Goal: Navigation & Orientation: Understand site structure

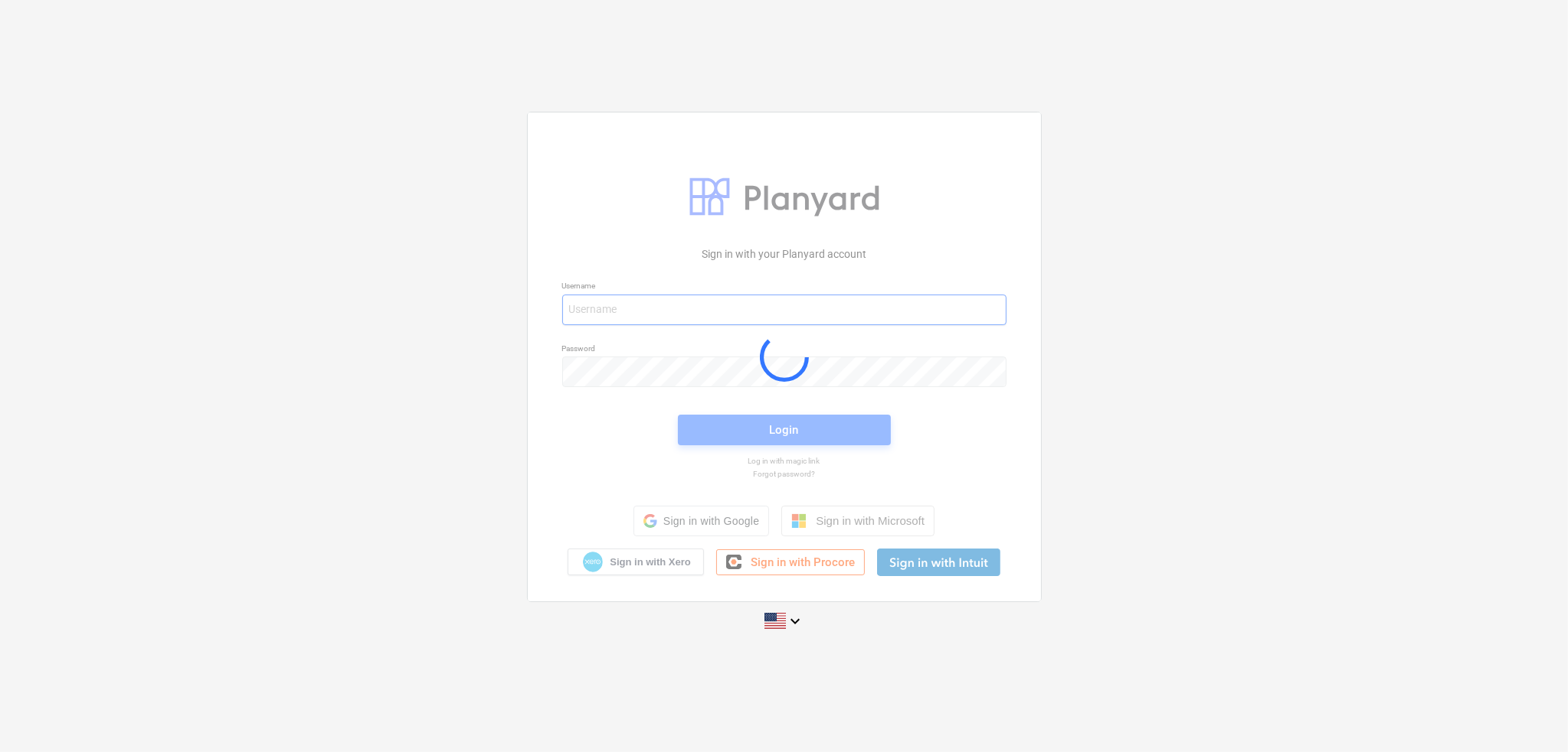
type input "[PERSON_NAME][EMAIL_ADDRESS][DOMAIN_NAME]"
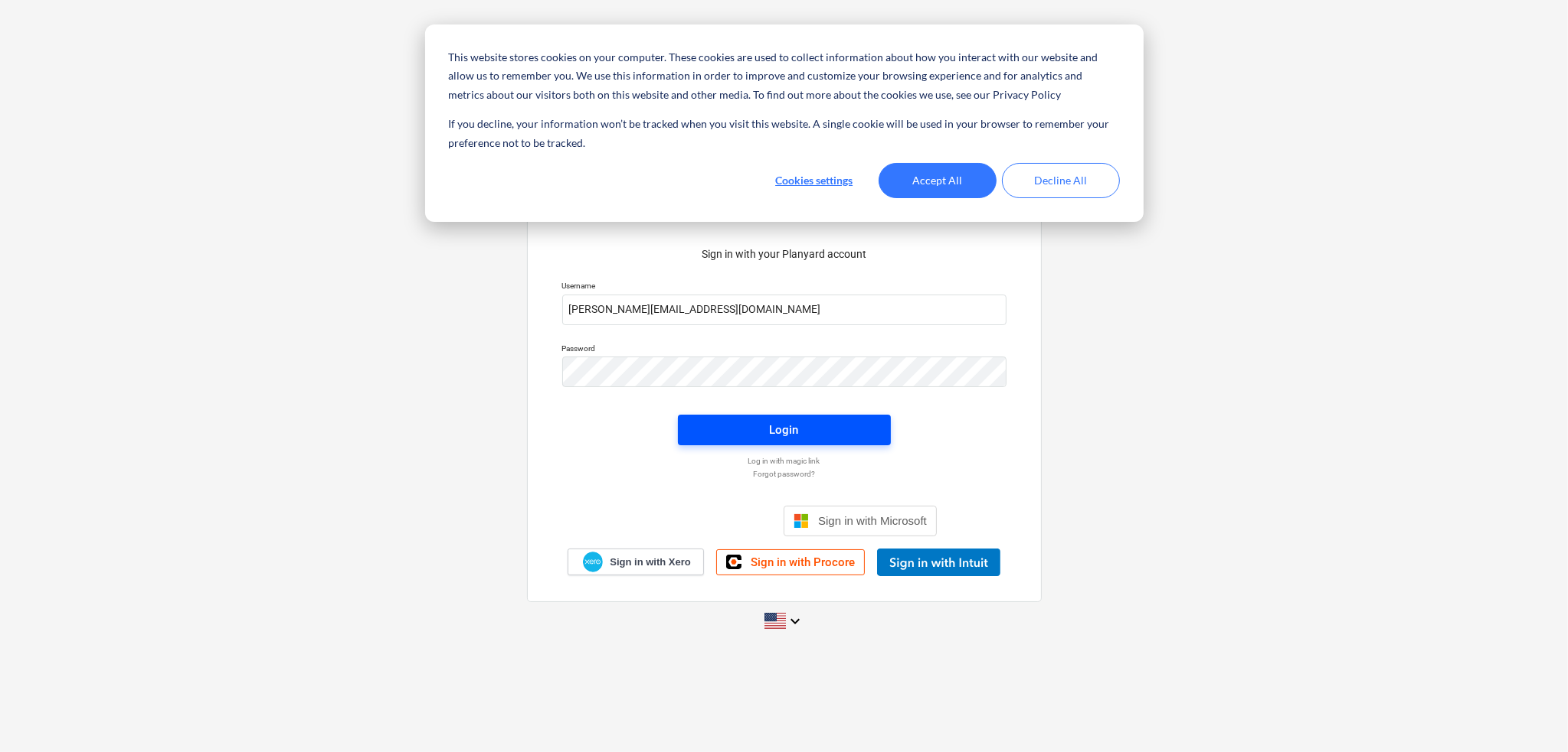
click at [842, 436] on span "Login" at bounding box center [784, 430] width 177 height 20
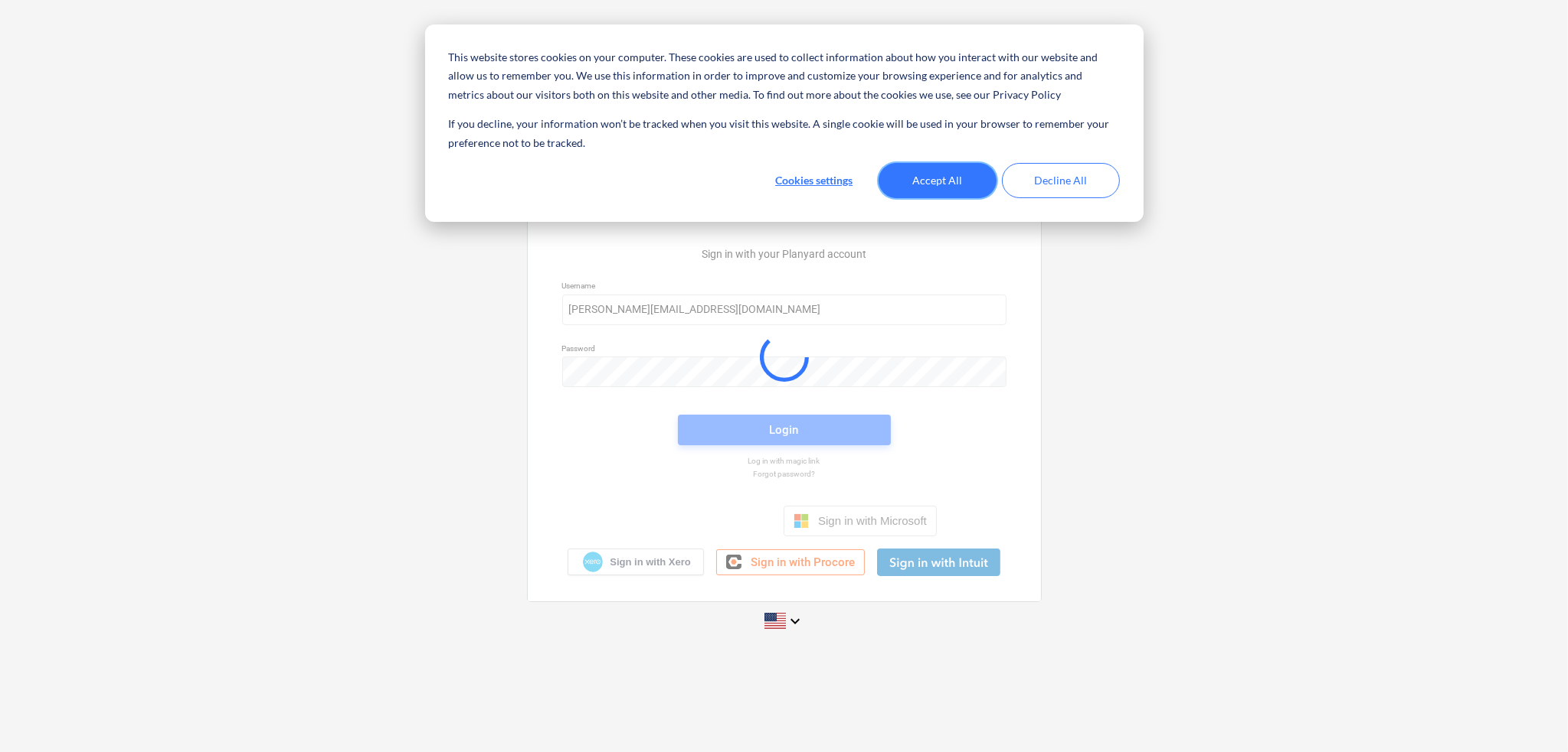
click at [941, 182] on button "Accept All" at bounding box center [937, 180] width 118 height 35
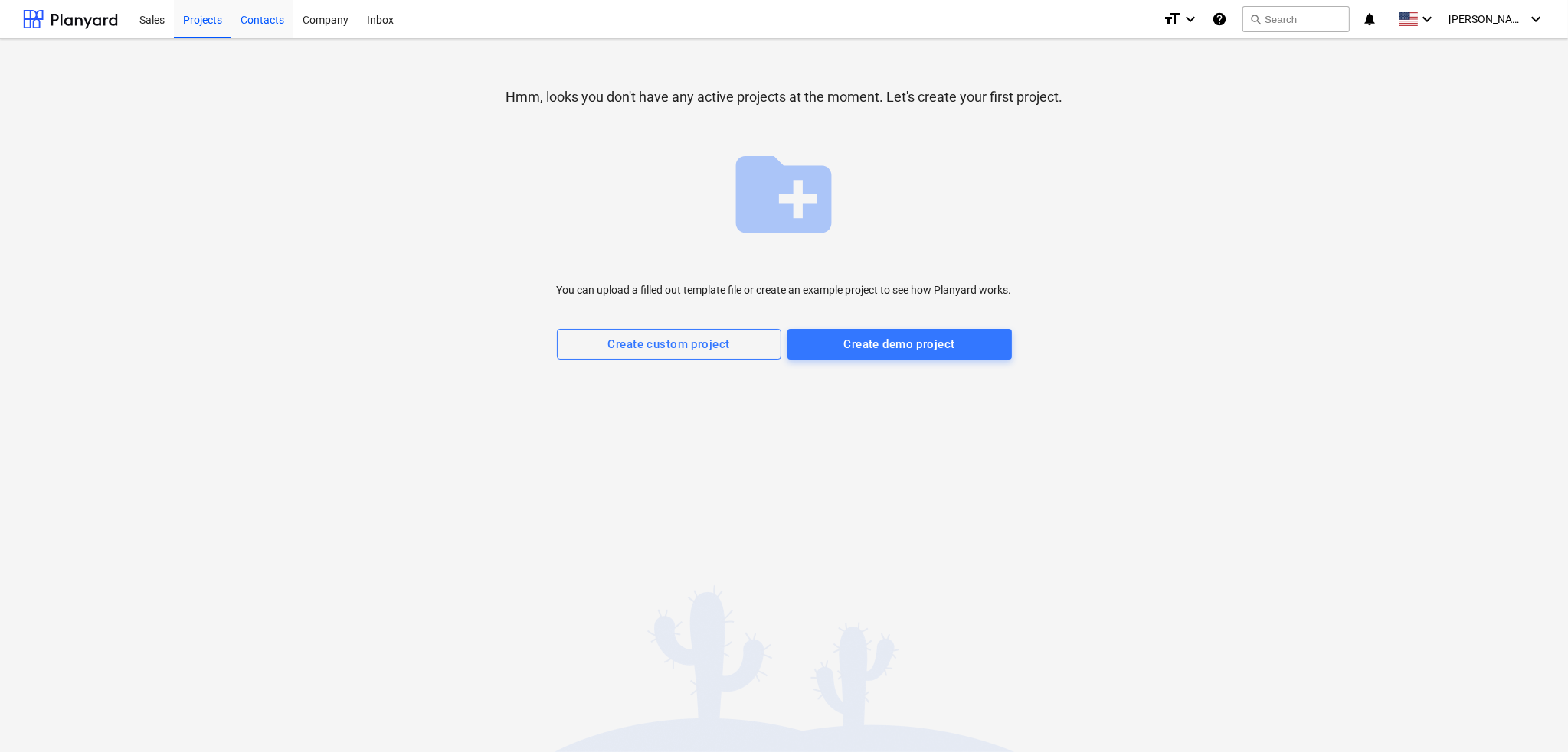
click at [250, 9] on div "Contacts" at bounding box center [262, 19] width 62 height 39
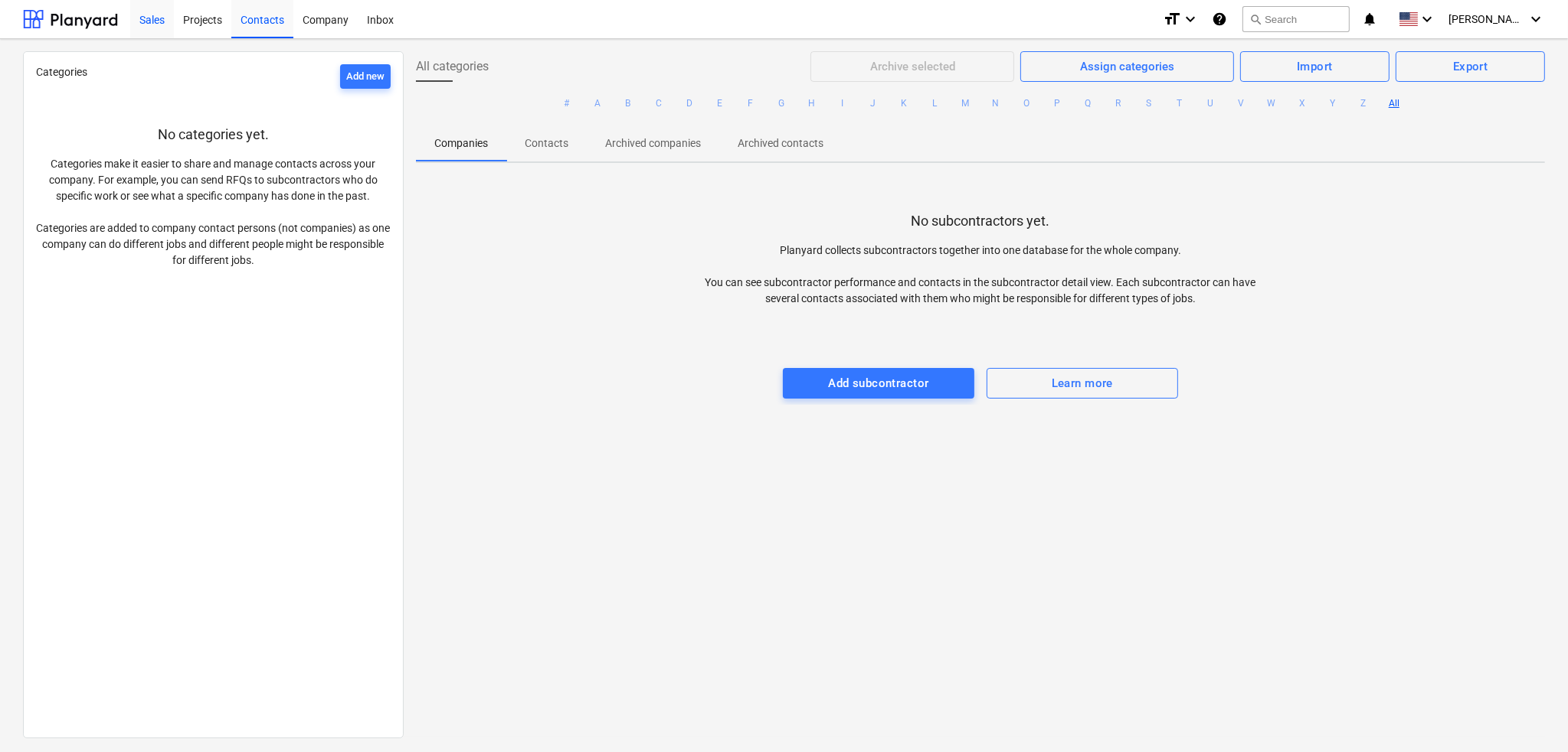
click at [158, 22] on div "Sales" at bounding box center [151, 19] width 44 height 39
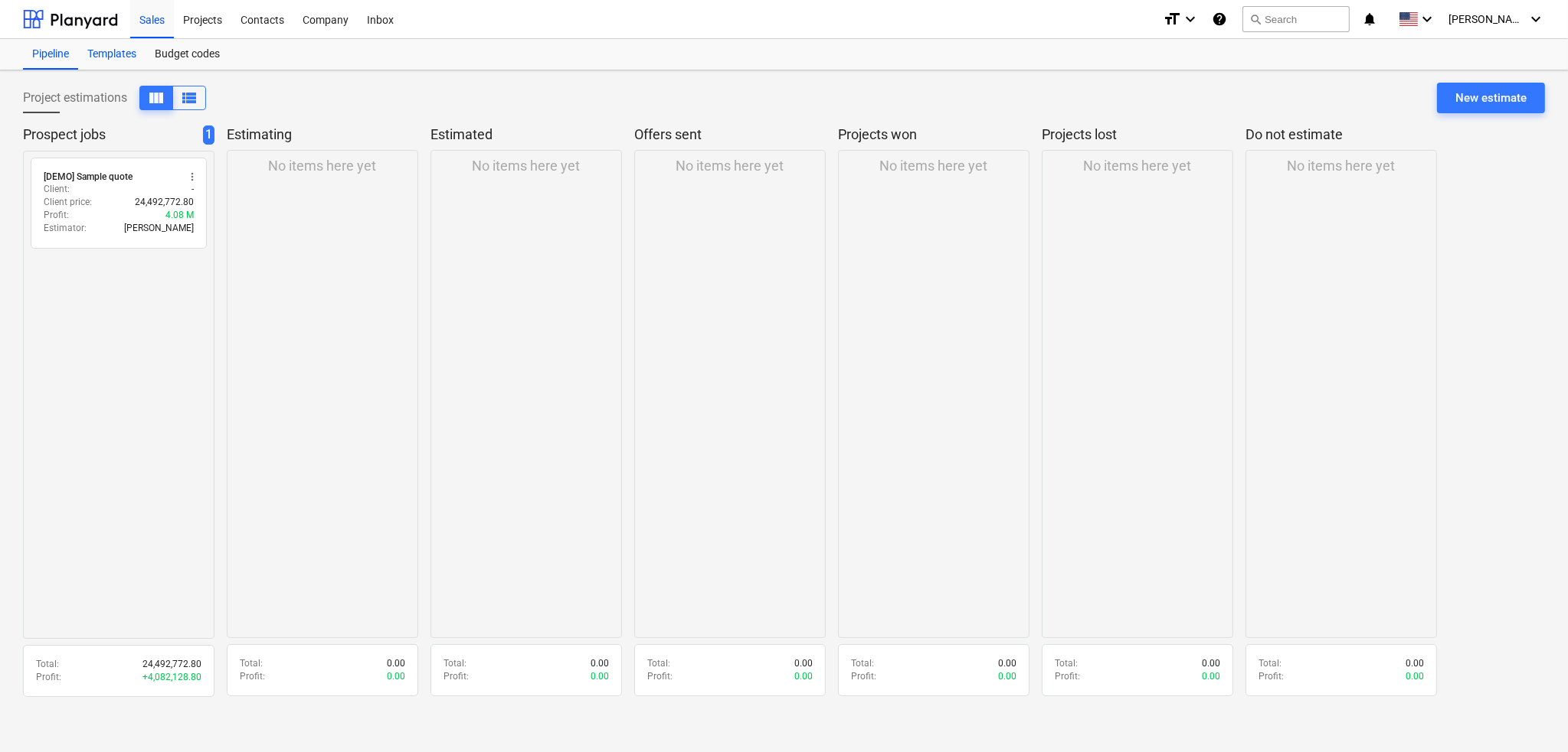
click at [124, 61] on div "Templates" at bounding box center [111, 54] width 67 height 30
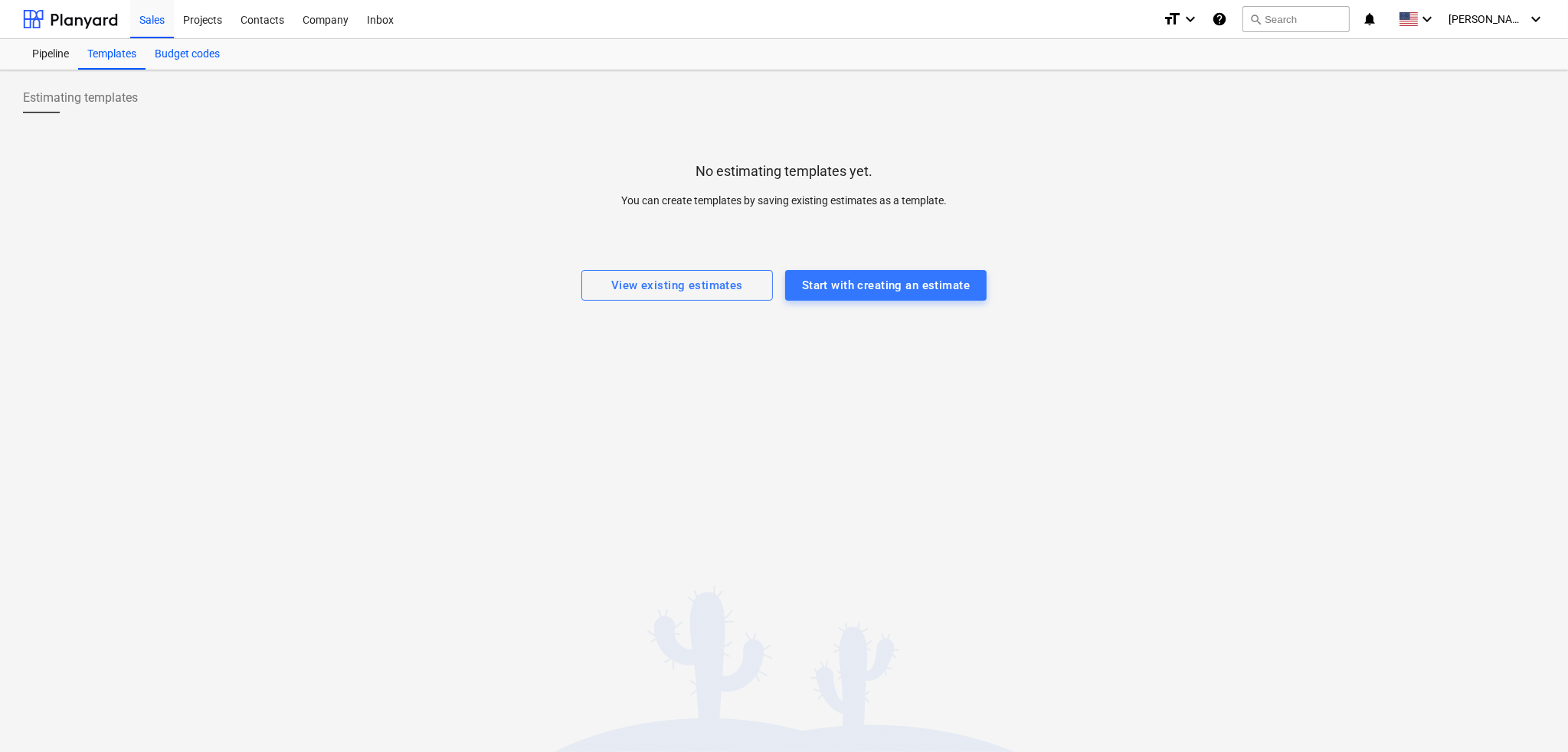
click at [173, 56] on div "Budget codes" at bounding box center [187, 54] width 84 height 30
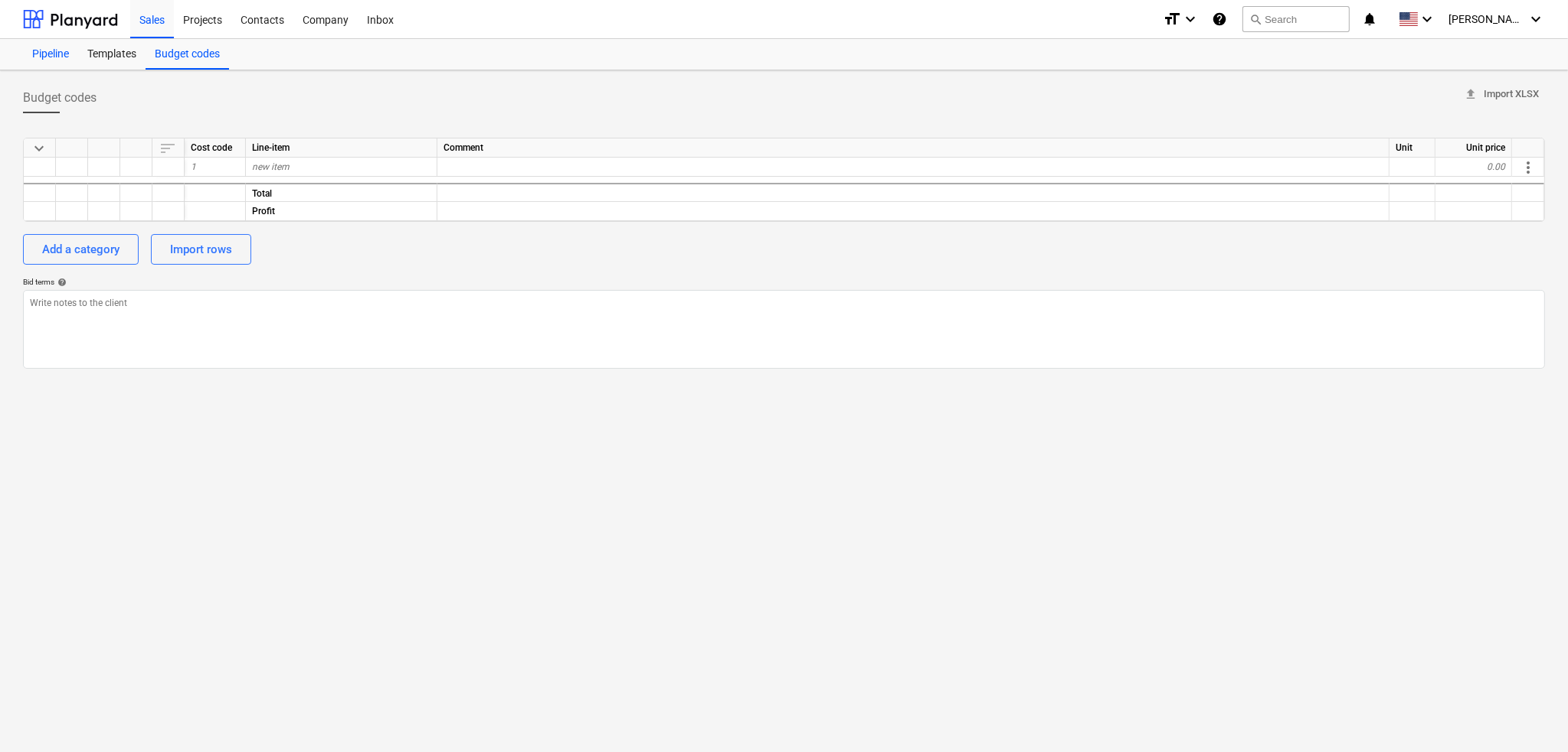
click at [62, 56] on div "Pipeline" at bounding box center [51, 54] width 56 height 30
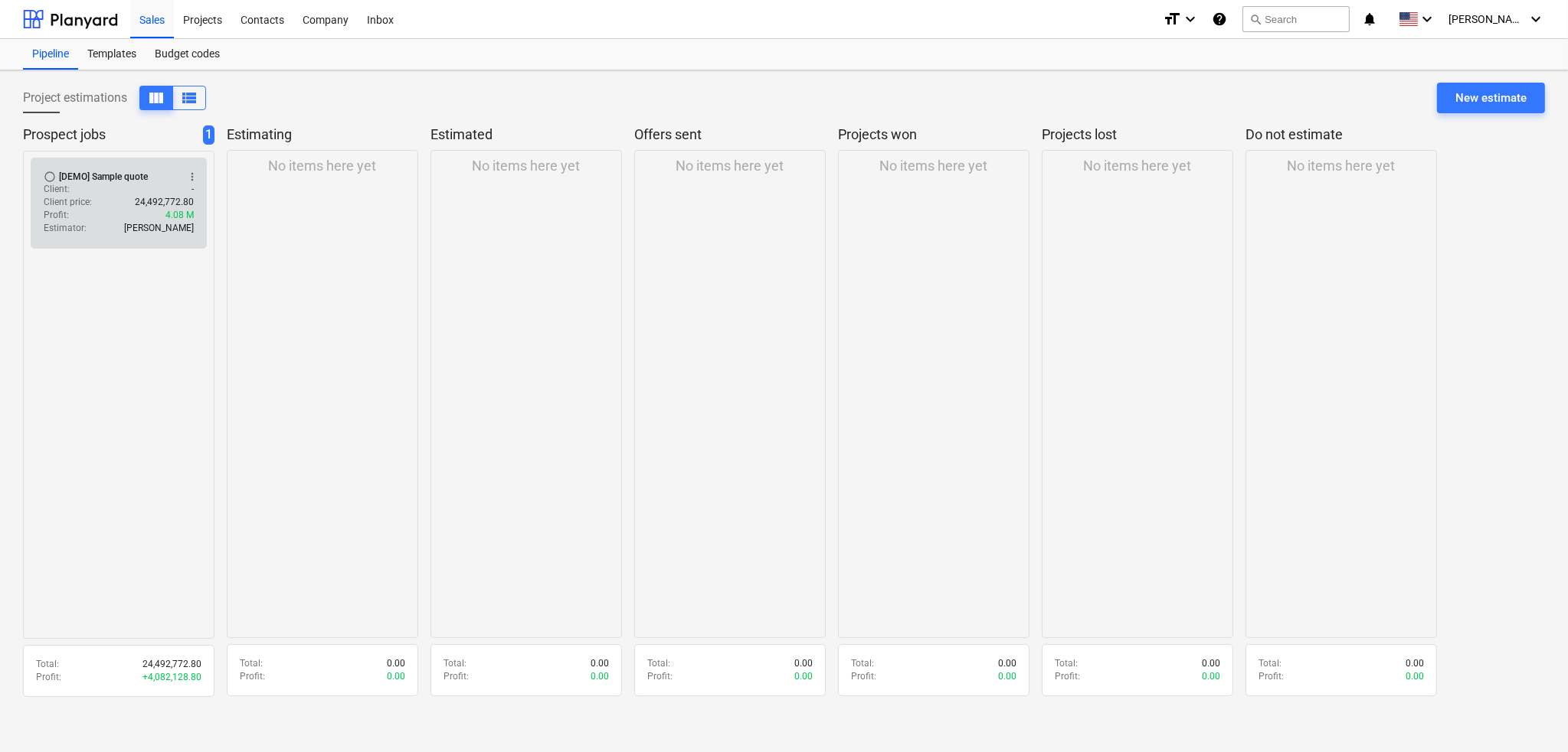
click at [197, 174] on span "more_vert" at bounding box center [192, 177] width 13 height 13
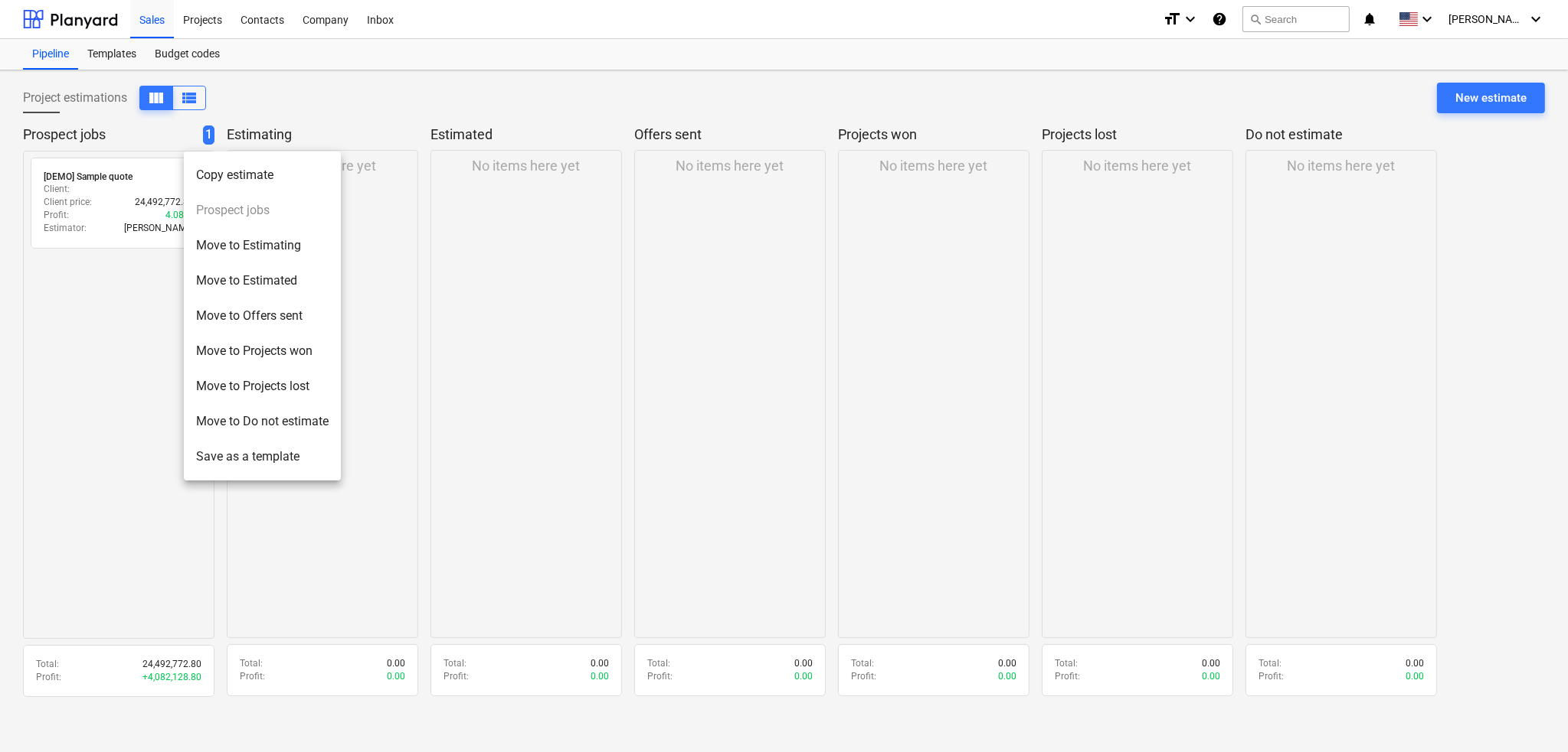
click at [425, 84] on div at bounding box center [784, 376] width 1568 height 752
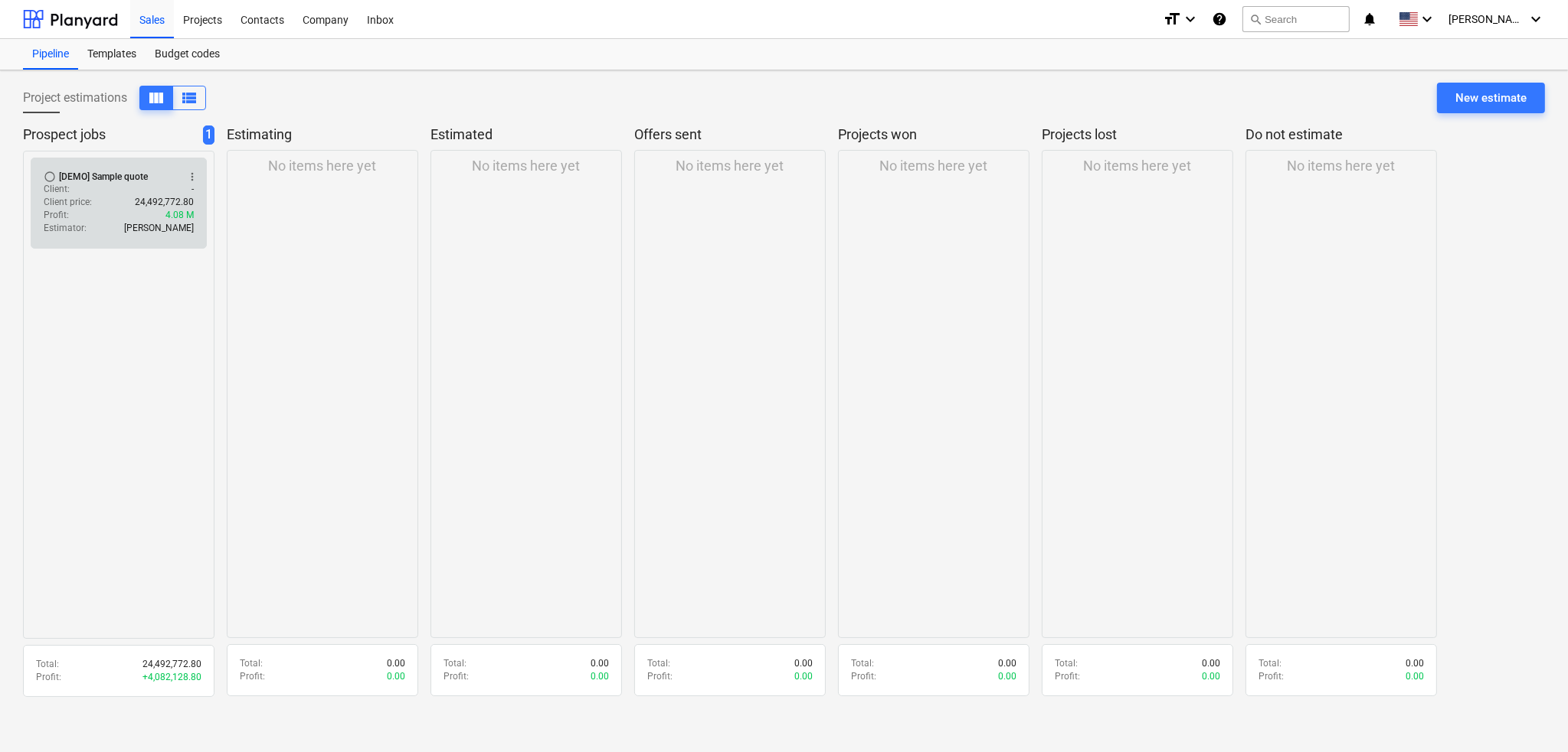
click at [190, 183] on button "more_vert" at bounding box center [192, 177] width 19 height 19
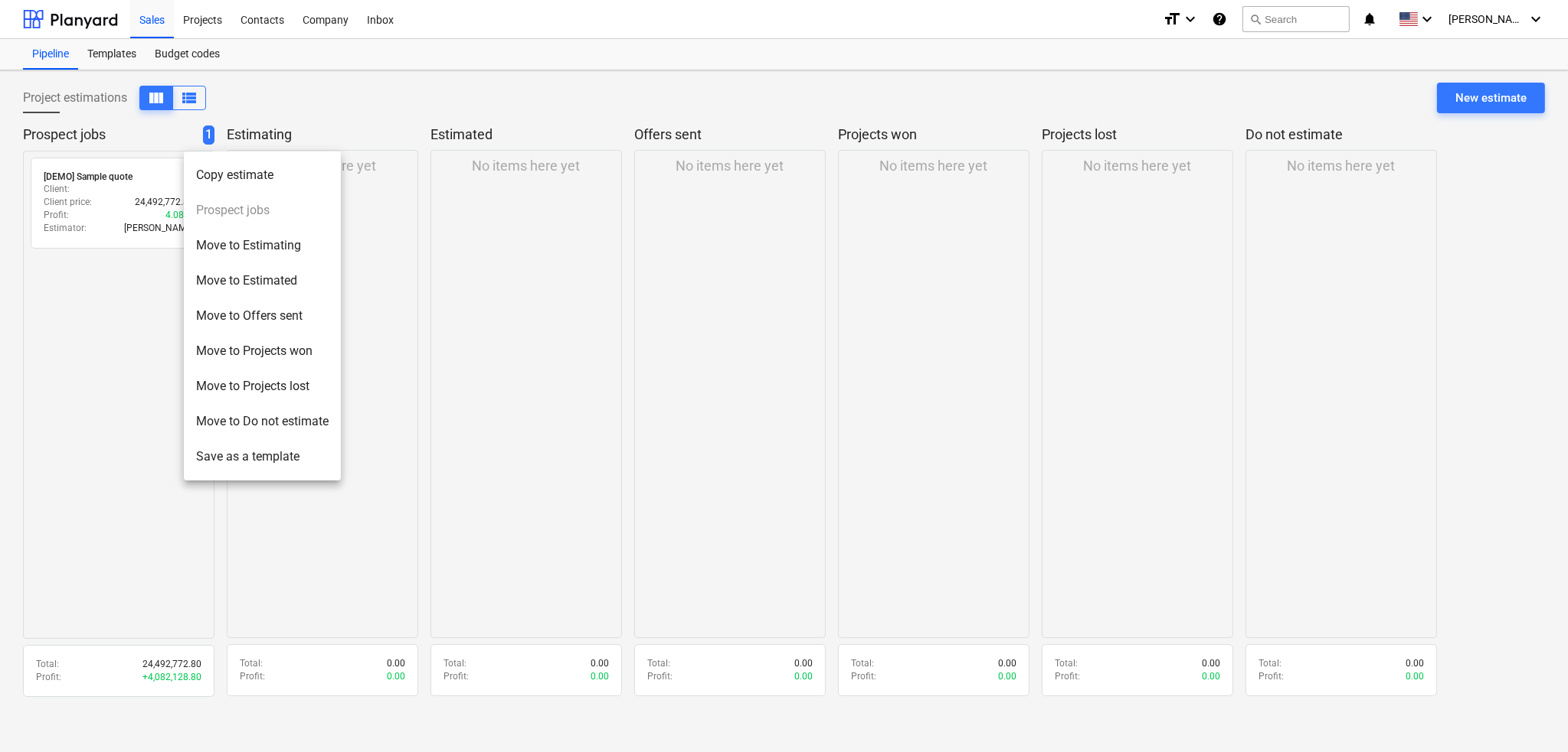
click at [98, 312] on div at bounding box center [784, 376] width 1568 height 752
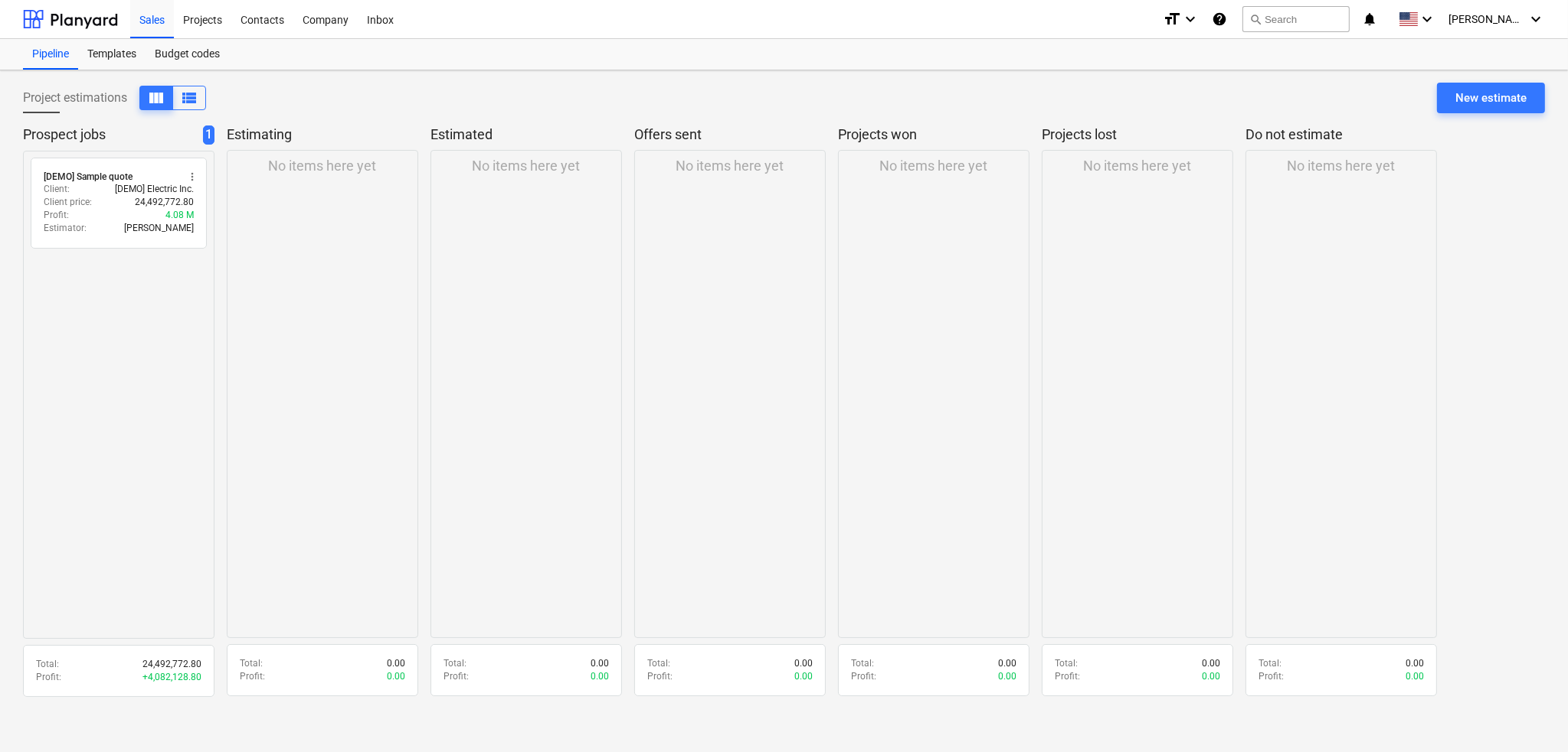
drag, startPoint x: 115, startPoint y: 183, endPoint x: 43, endPoint y: 414, distance: 242.0
click at [43, 414] on div "radio_button_unchecked [DEMO] Sample quote more_vert Client : [DEMO] Electric I…" at bounding box center [119, 395] width 191 height 489
click at [1470, 88] on div "New estimate" at bounding box center [1490, 98] width 71 height 20
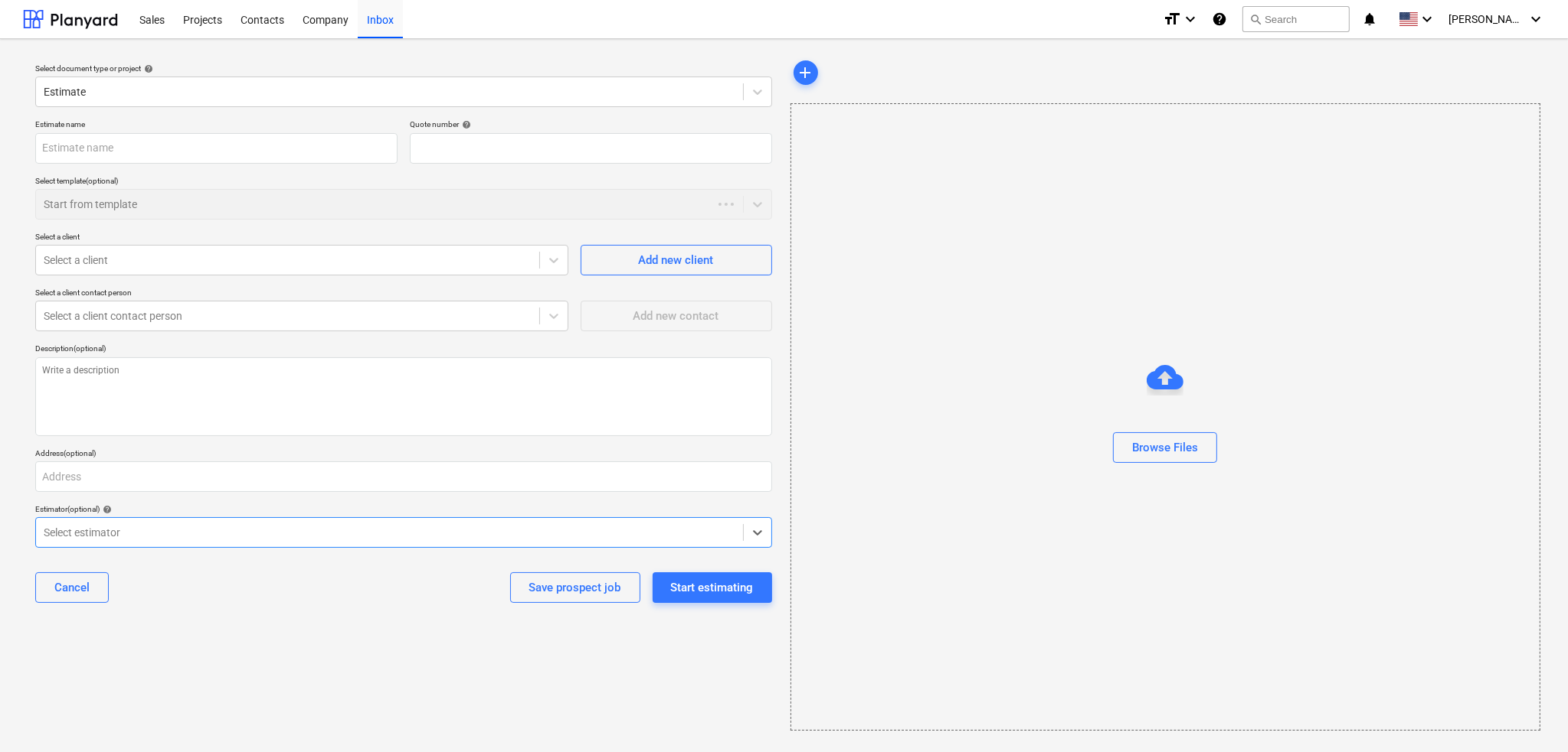
type textarea "x"
type input "QU-0001"
type textarea "x"
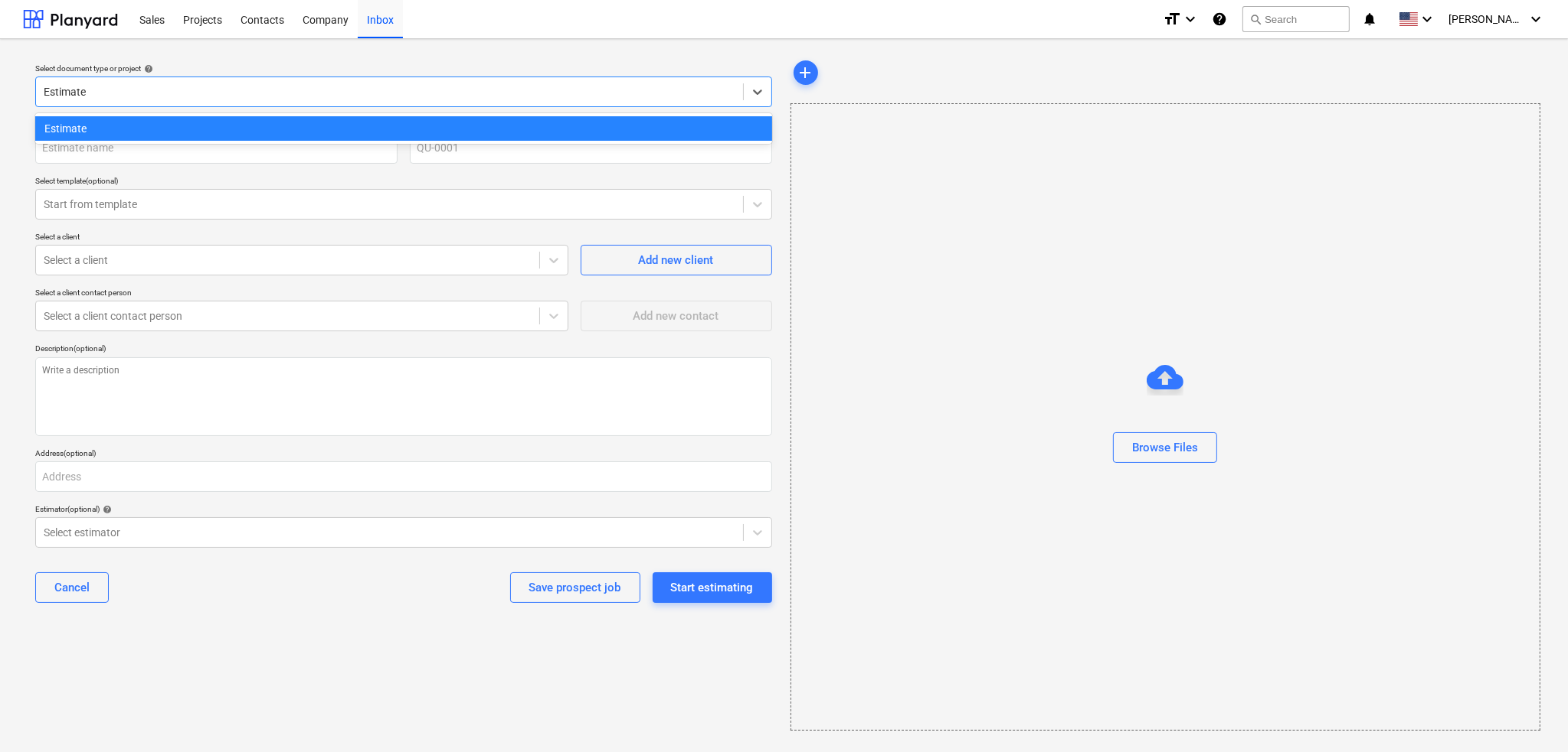
click at [216, 89] on div at bounding box center [389, 92] width 692 height 16
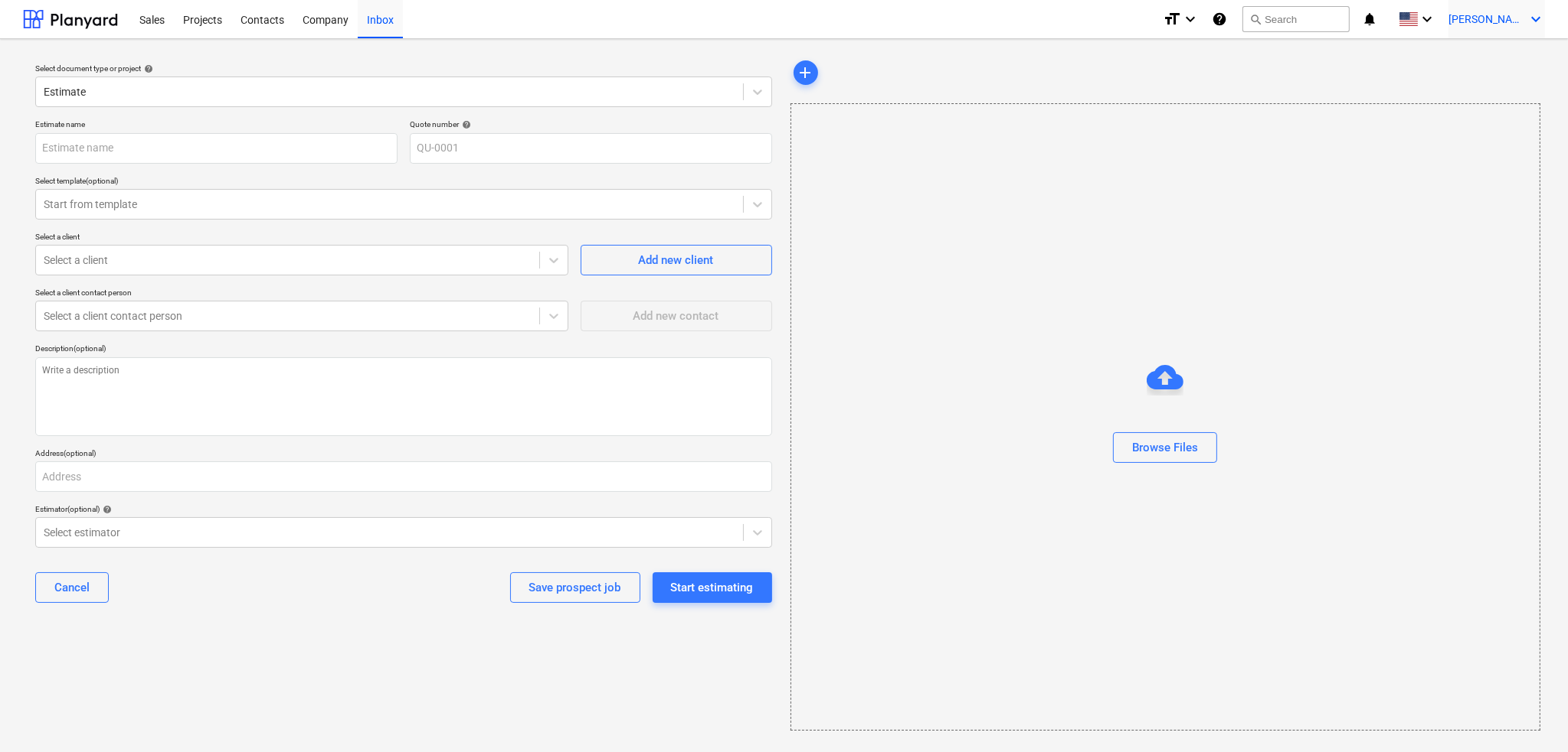
click at [1500, 14] on span "[PERSON_NAME]" at bounding box center [1486, 19] width 76 height 13
click at [1476, 60] on div "Settings" at bounding box center [1499, 59] width 92 height 24
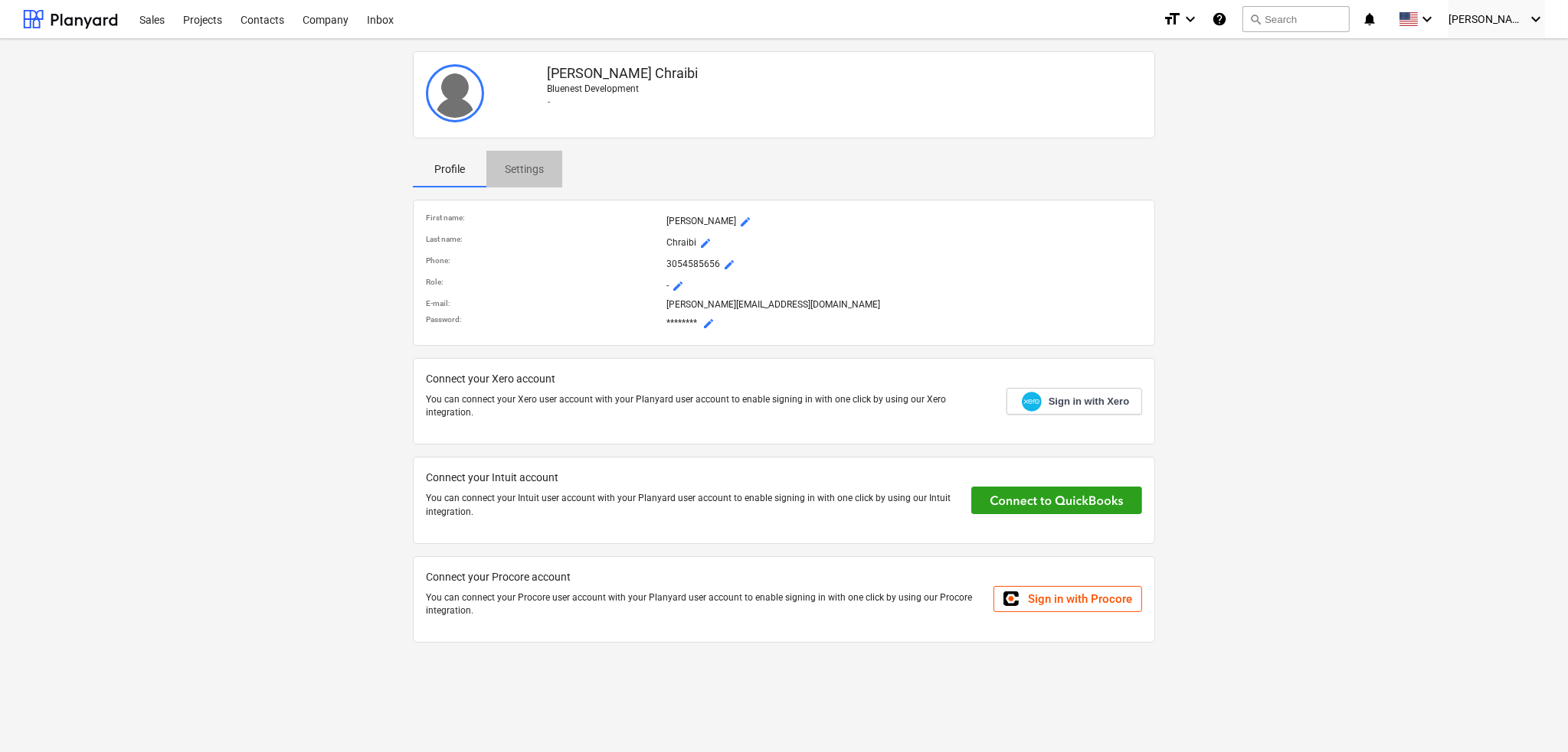
click at [519, 167] on p "Settings" at bounding box center [524, 170] width 39 height 16
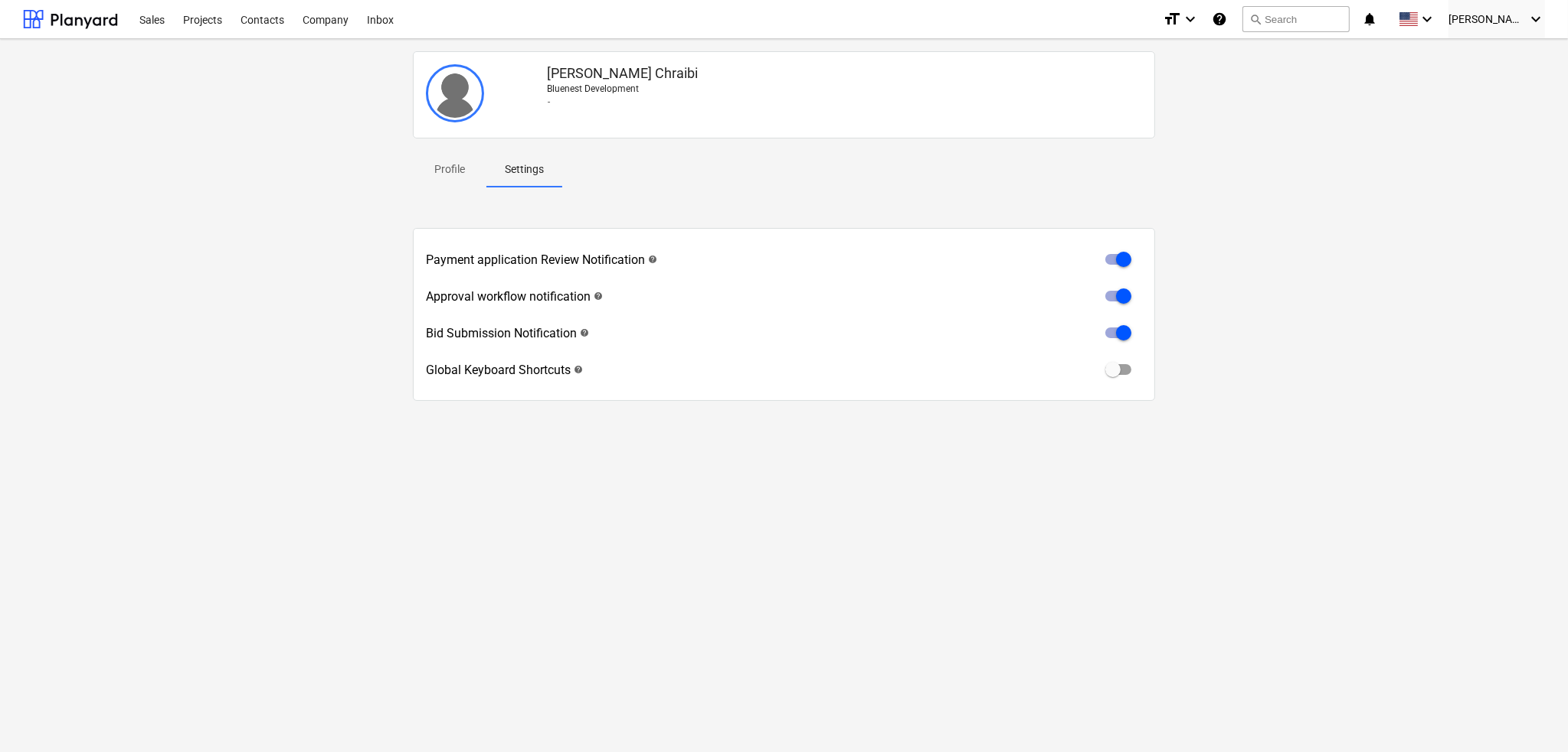
click at [596, 228] on div "Payment application Review Notification help Approval workflow notification hel…" at bounding box center [784, 314] width 743 height 173
click at [630, 259] on div "Payment application Review Notification help" at bounding box center [541, 259] width 231 height 15
click at [646, 258] on span "help" at bounding box center [651, 258] width 13 height 9
click at [196, 20] on div "Projects" at bounding box center [202, 19] width 58 height 39
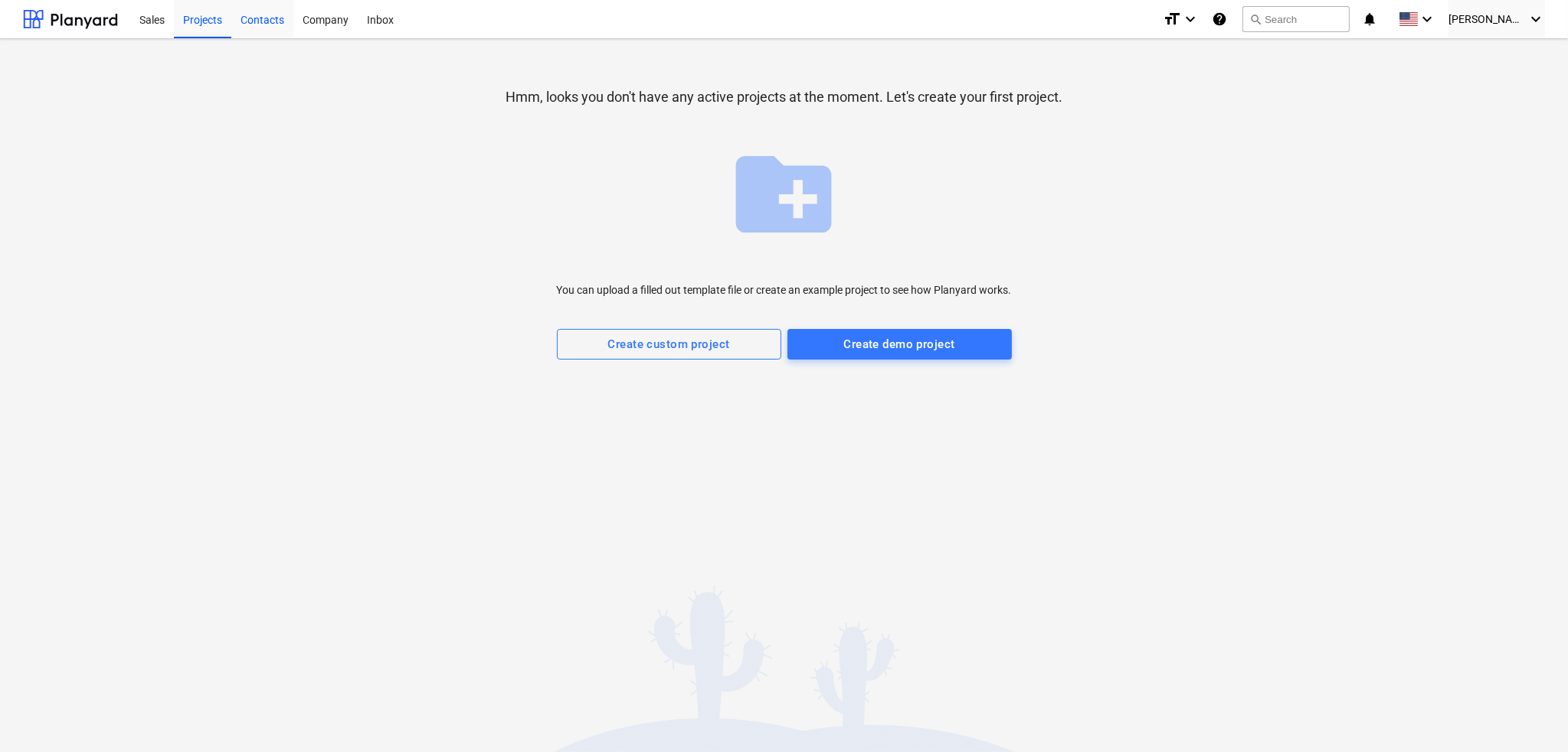
click at [262, 10] on div "Contacts" at bounding box center [262, 19] width 62 height 39
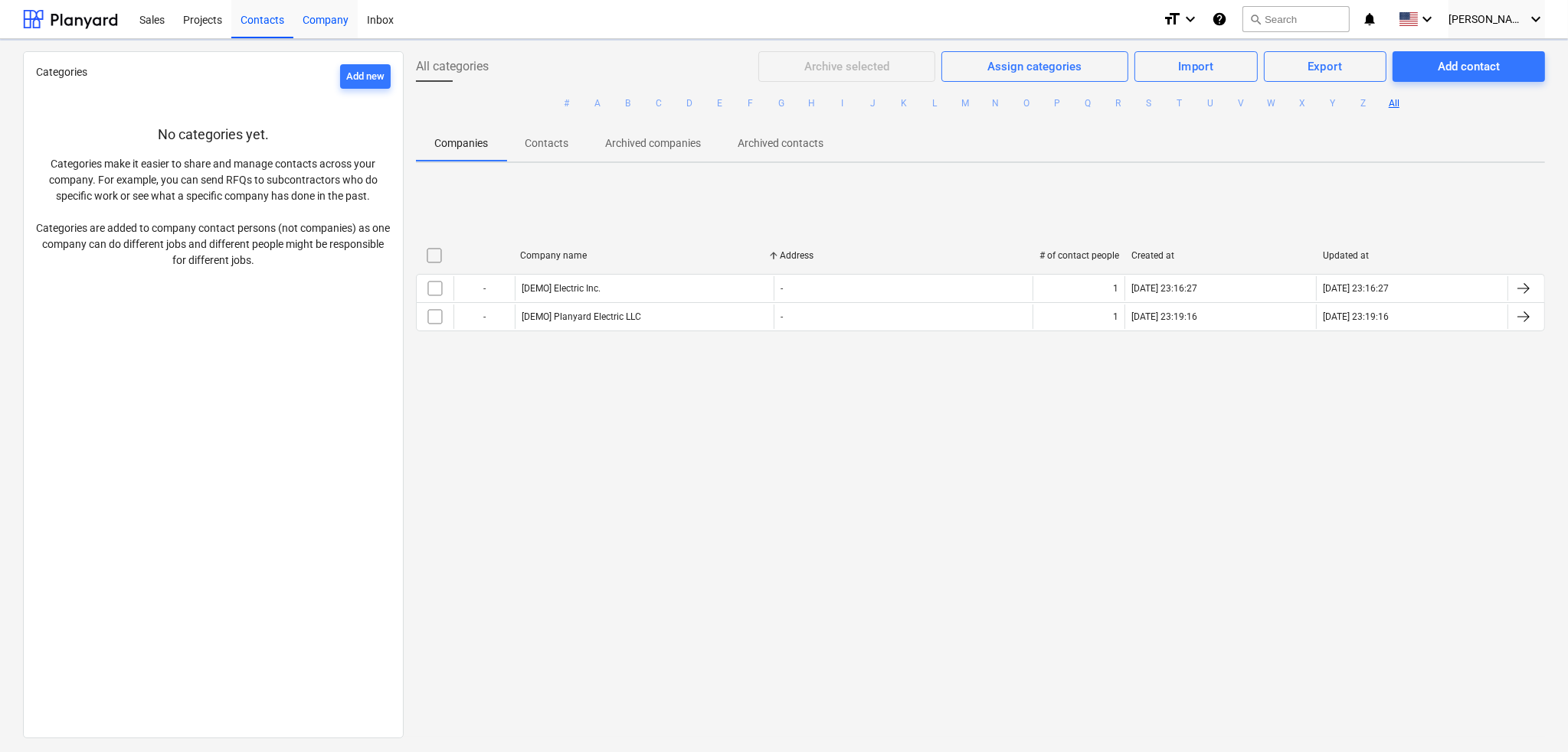
click at [345, 20] on div "Company" at bounding box center [326, 19] width 64 height 39
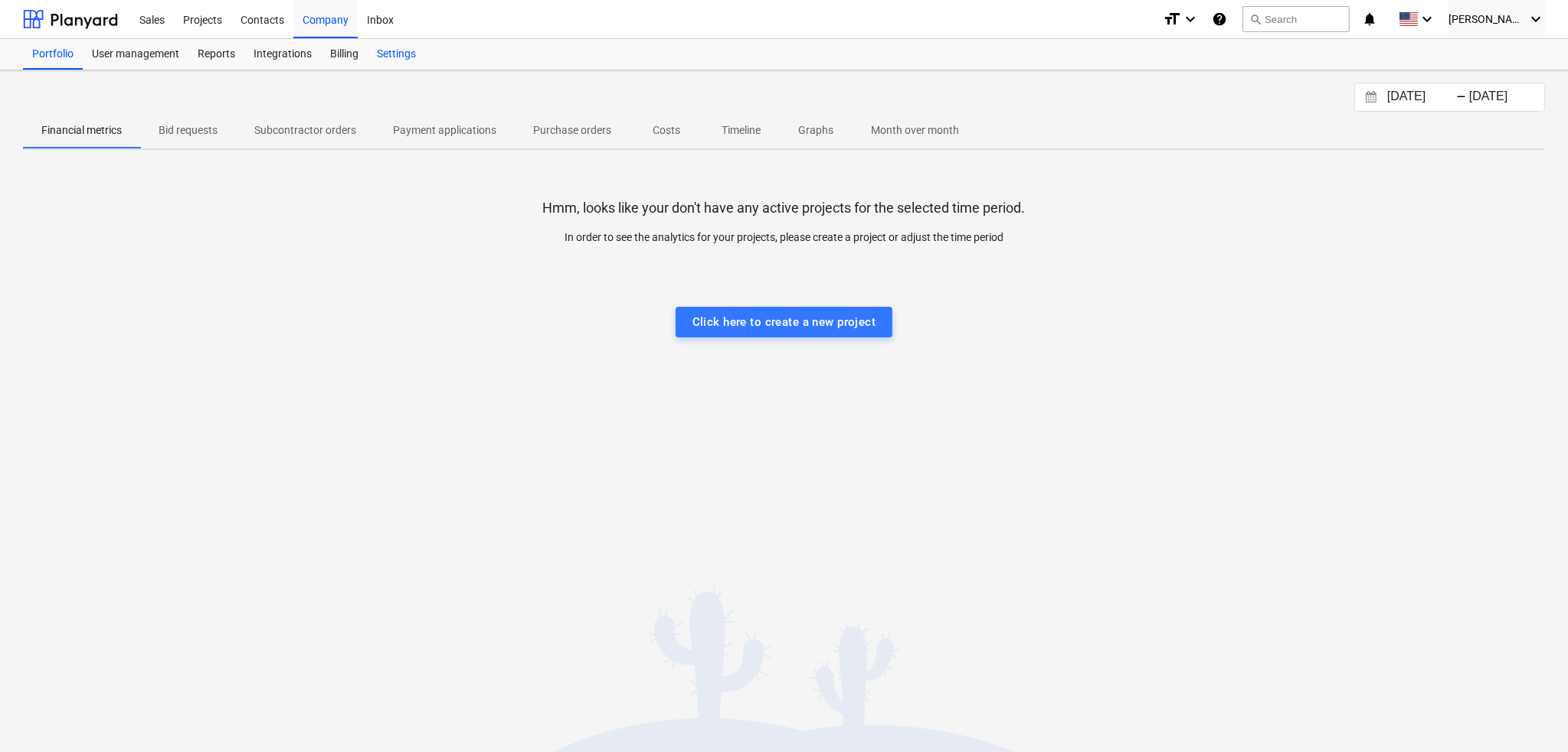
click at [388, 62] on div "Settings" at bounding box center [396, 54] width 58 height 30
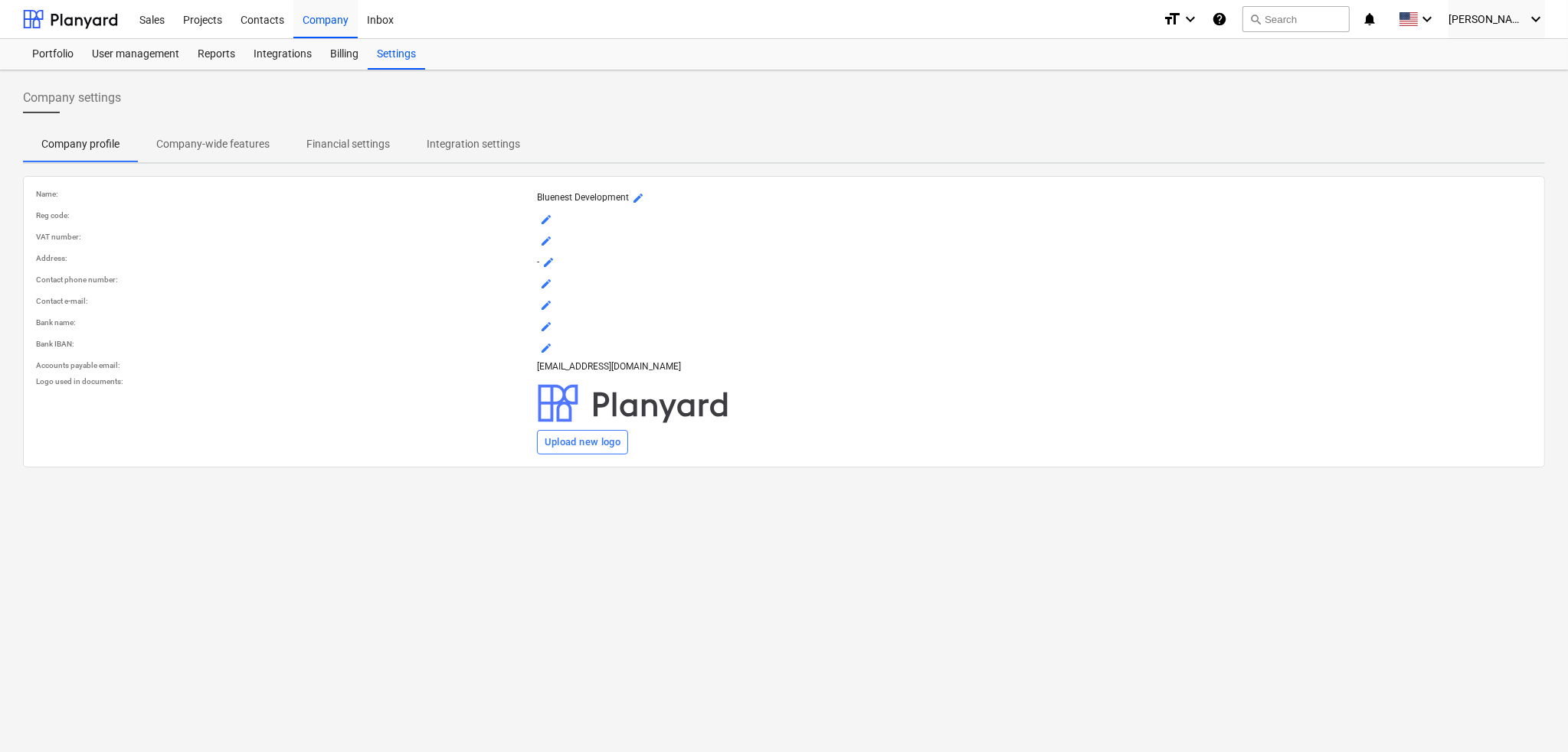
click at [489, 141] on p "Integration settings" at bounding box center [473, 144] width 94 height 16
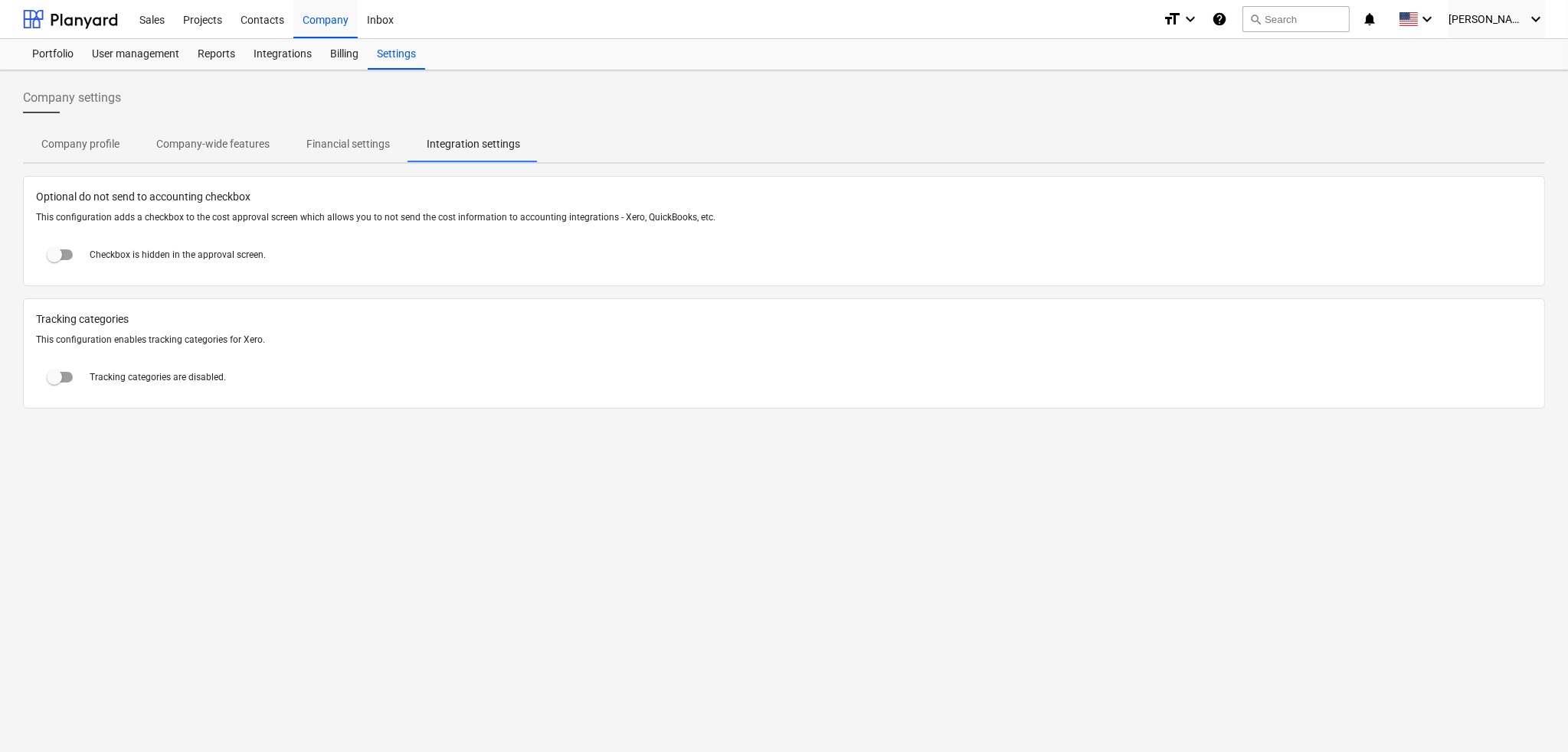
click at [331, 138] on p "Financial settings" at bounding box center [348, 144] width 84 height 16
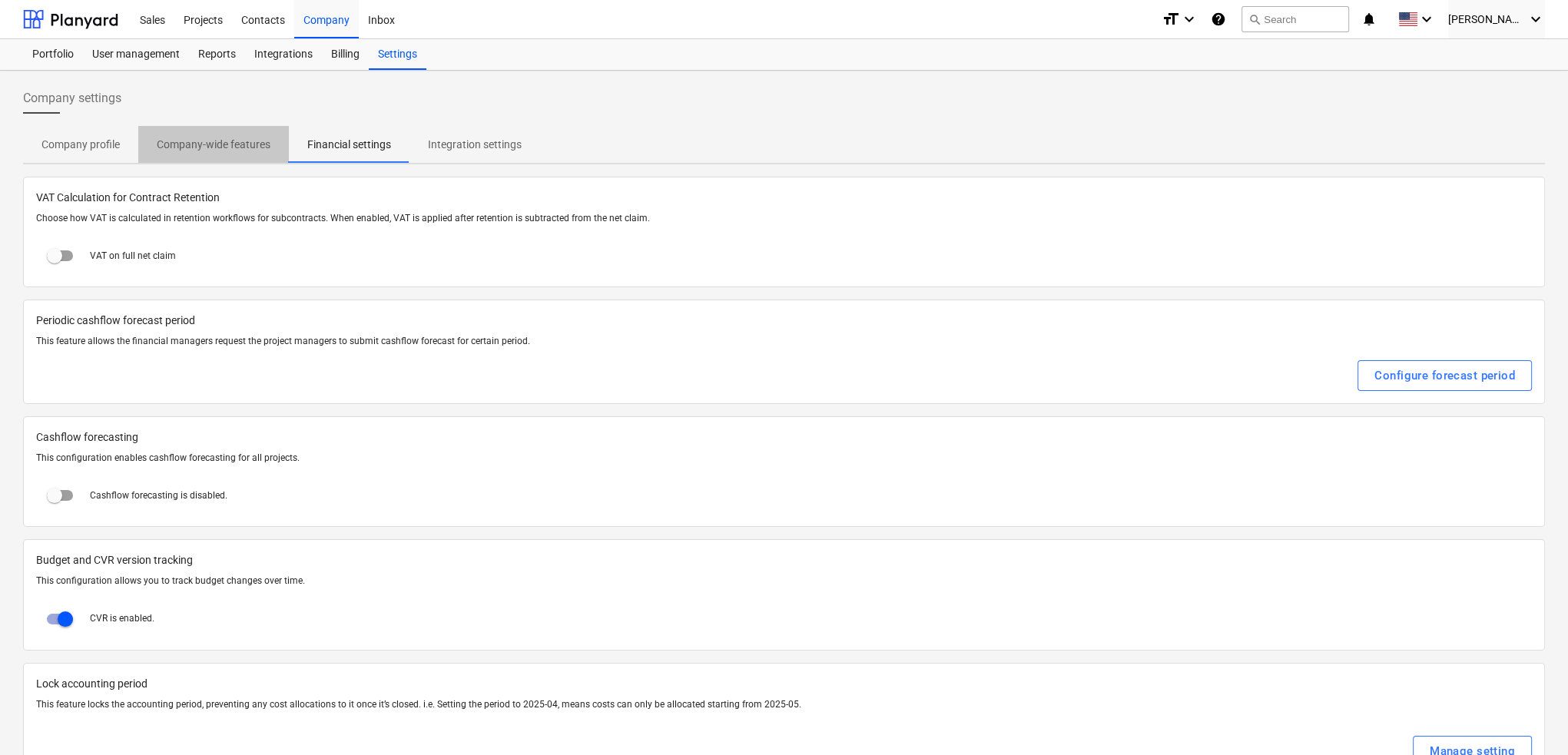
click at [220, 139] on p "Company-wide features" at bounding box center [213, 145] width 114 height 16
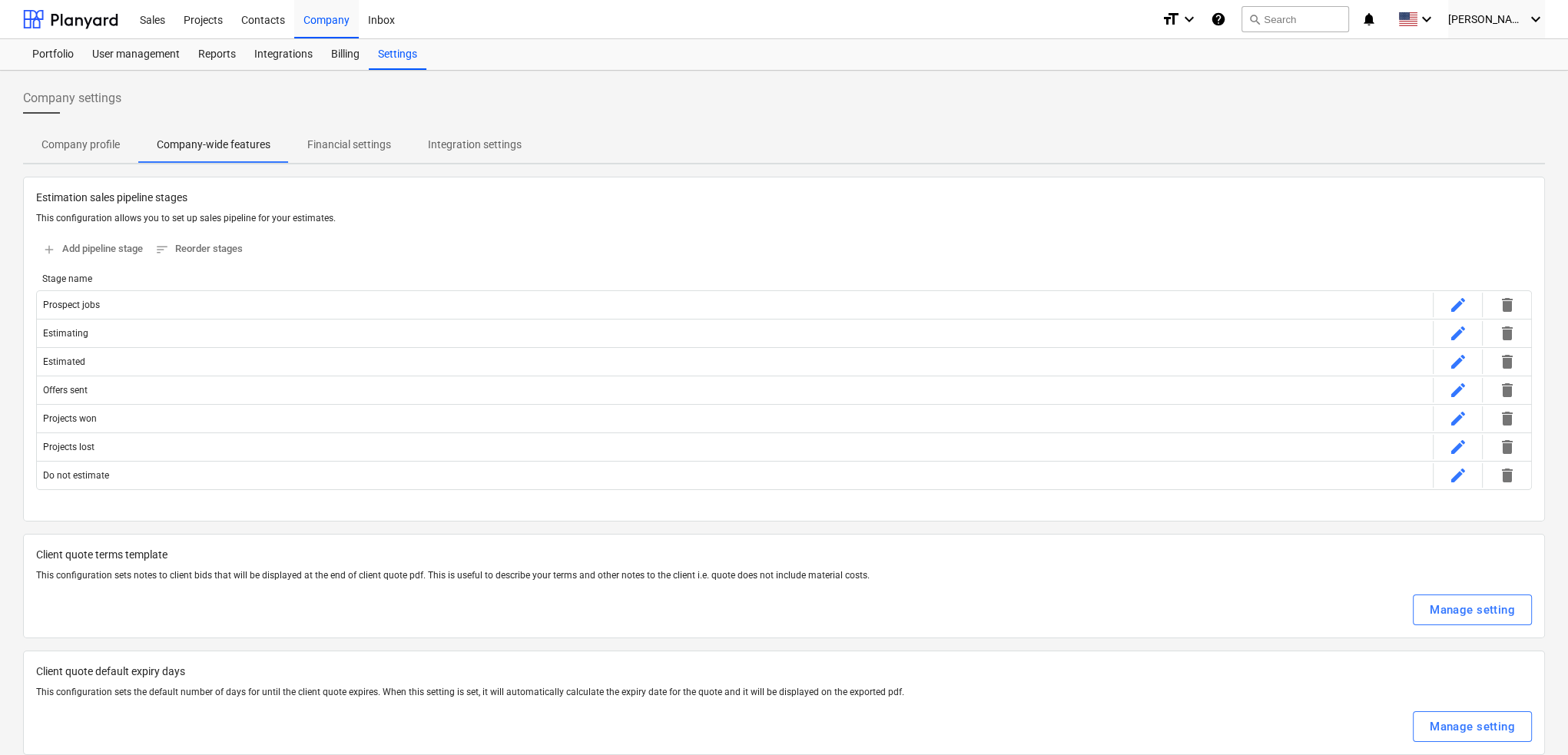
click at [91, 147] on p "Company profile" at bounding box center [80, 145] width 78 height 16
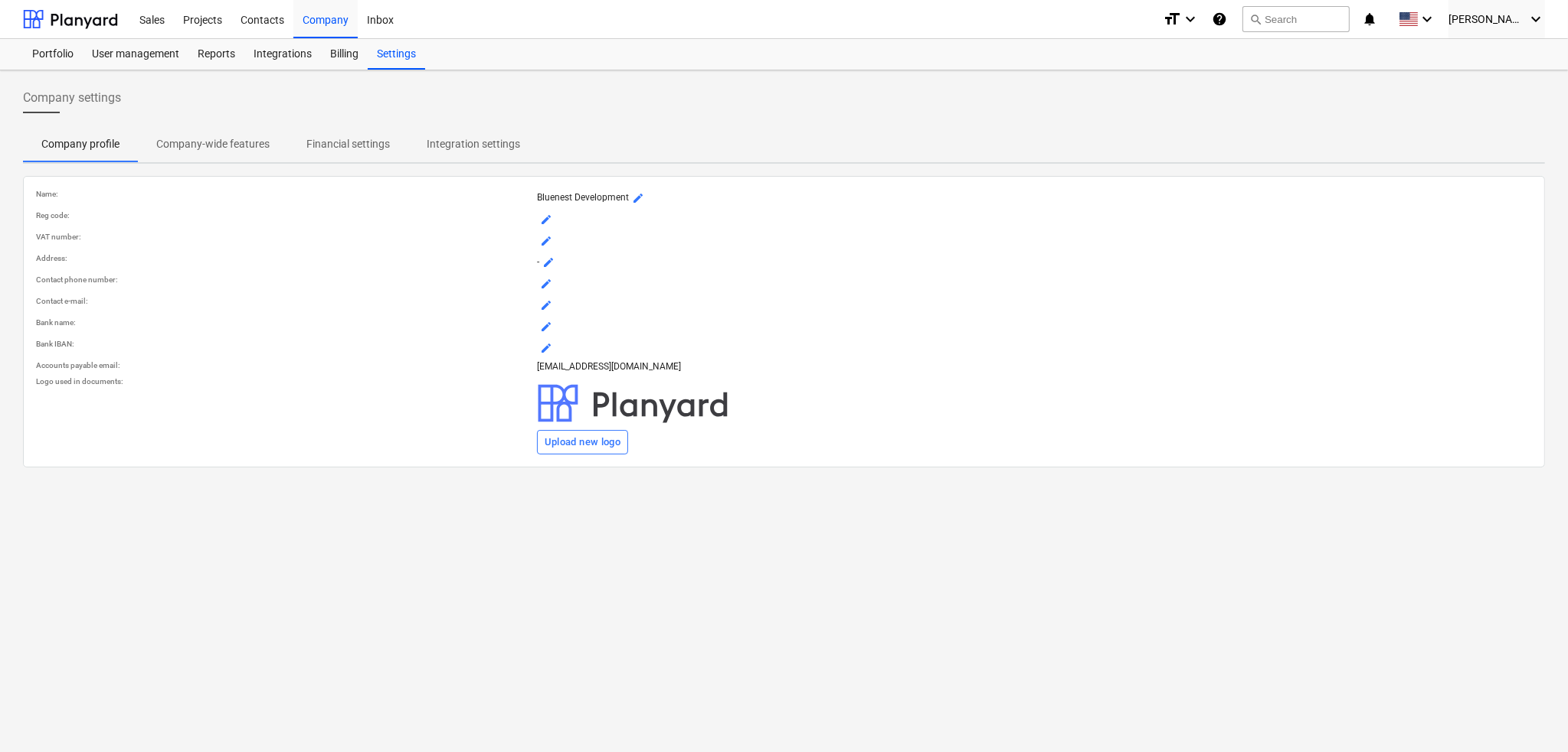
click at [72, 103] on span "Company settings" at bounding box center [72, 98] width 98 height 19
click at [116, 59] on div "User management" at bounding box center [136, 54] width 105 height 30
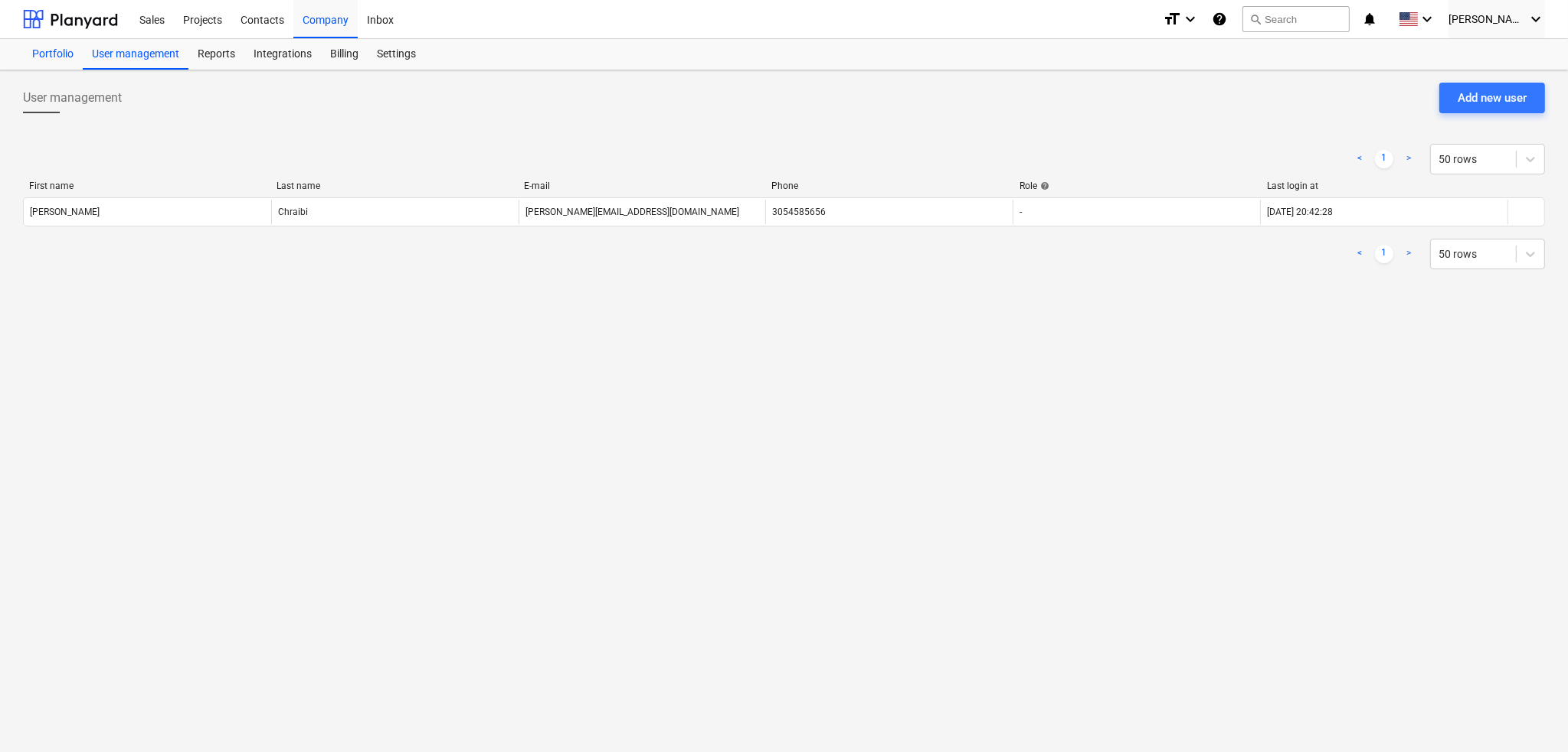
click at [47, 56] on div "Portfolio" at bounding box center [53, 54] width 60 height 30
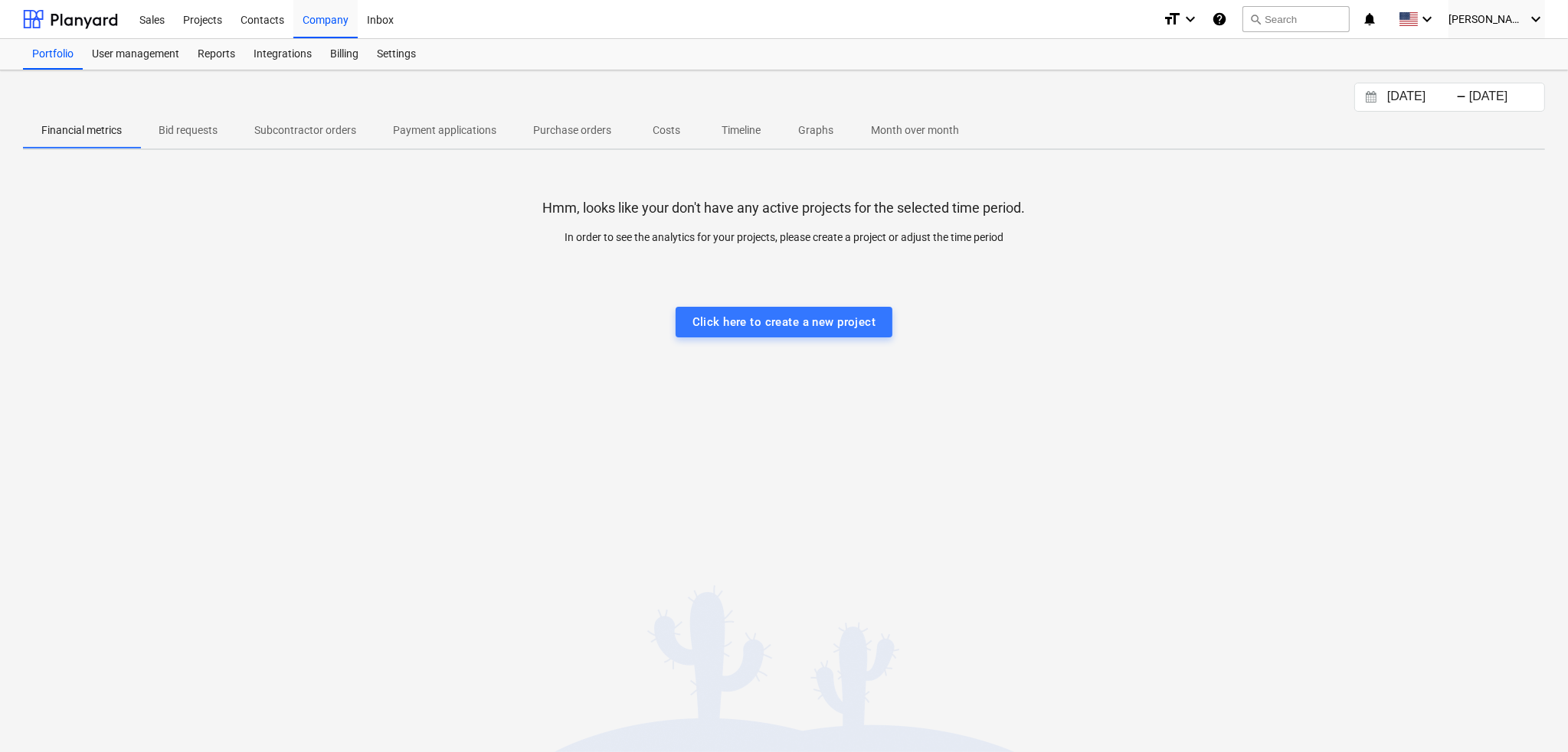
click at [952, 135] on p "Month over month" at bounding box center [914, 131] width 88 height 16
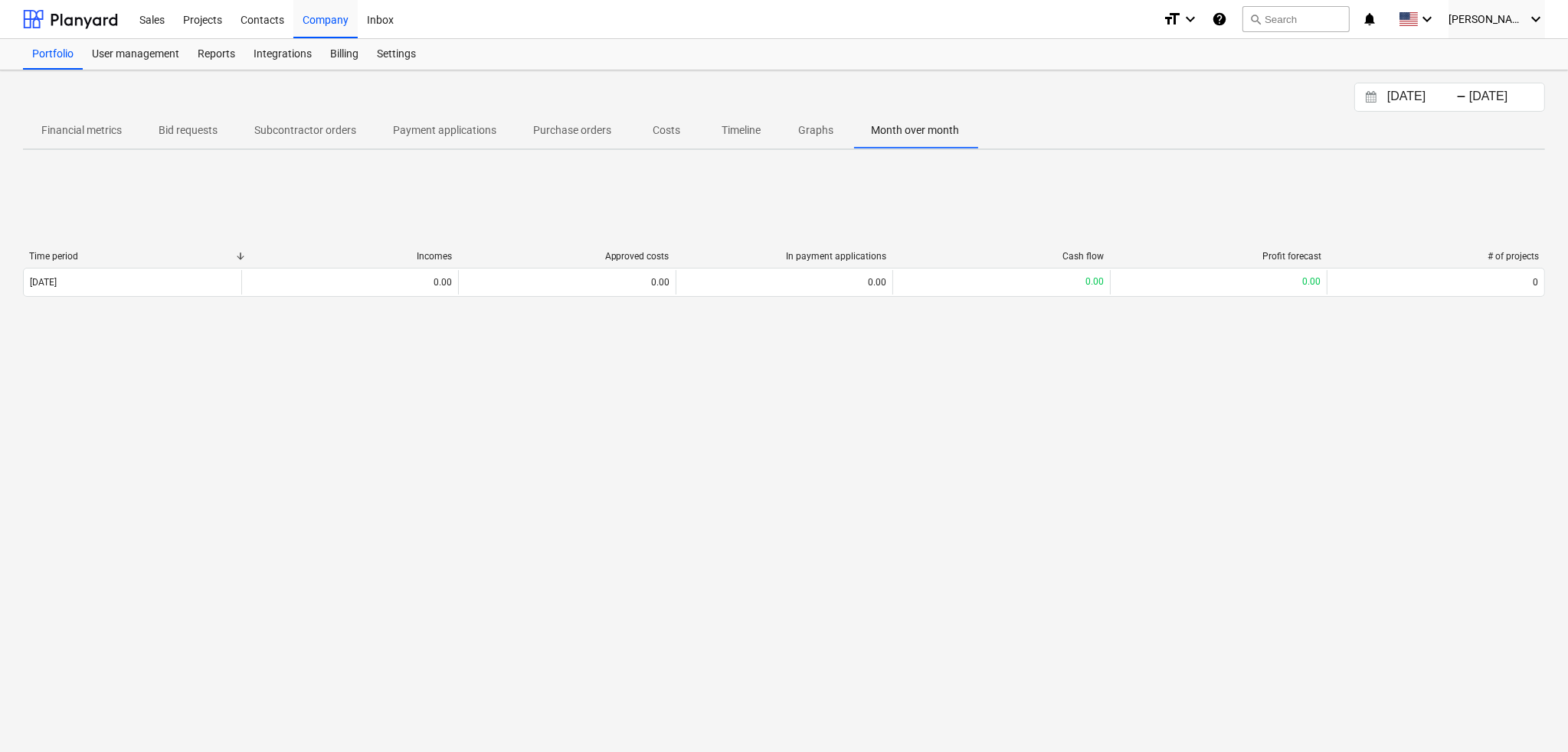
click at [833, 126] on p "Graphs" at bounding box center [816, 131] width 37 height 16
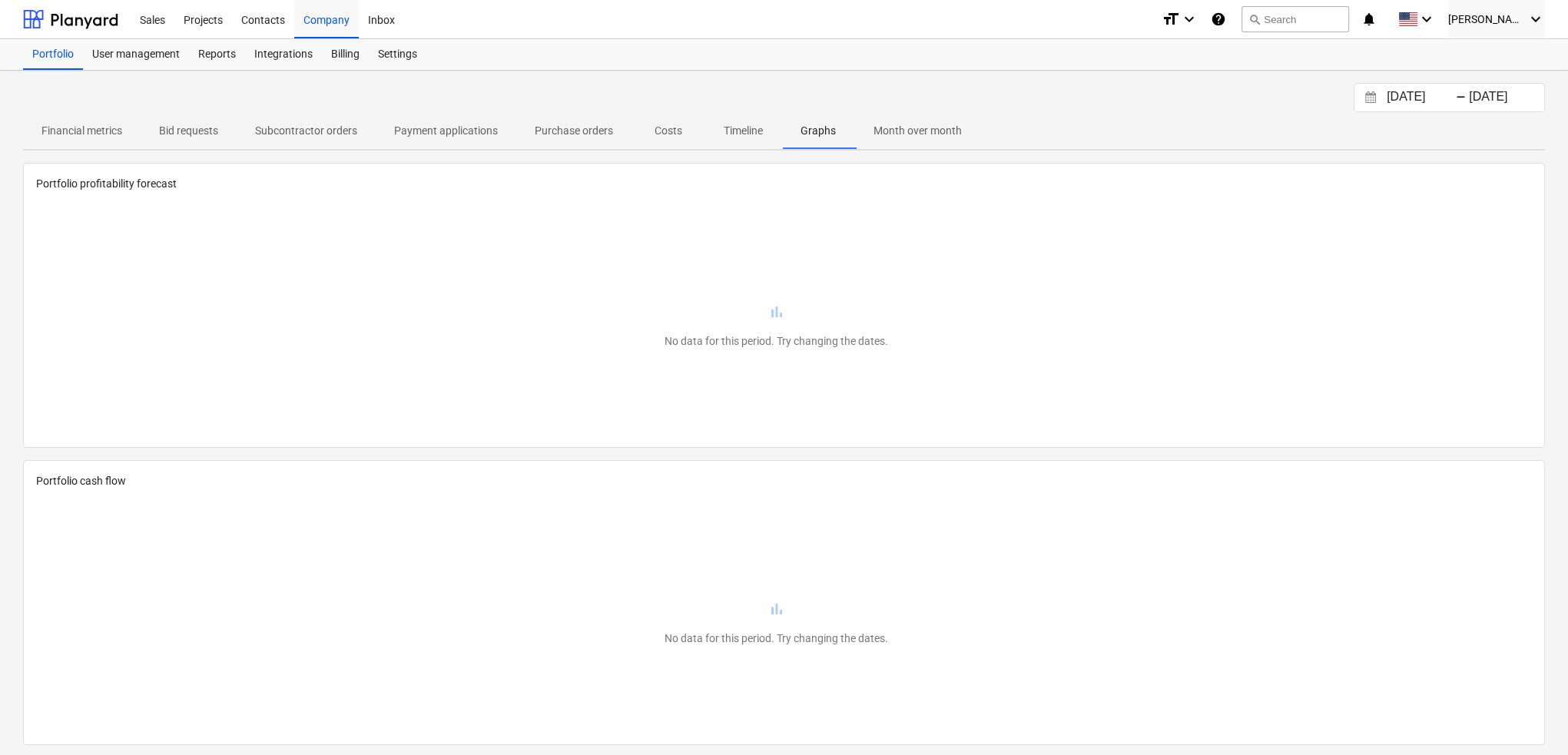
click at [873, 125] on span "Month over month" at bounding box center [917, 131] width 125 height 25
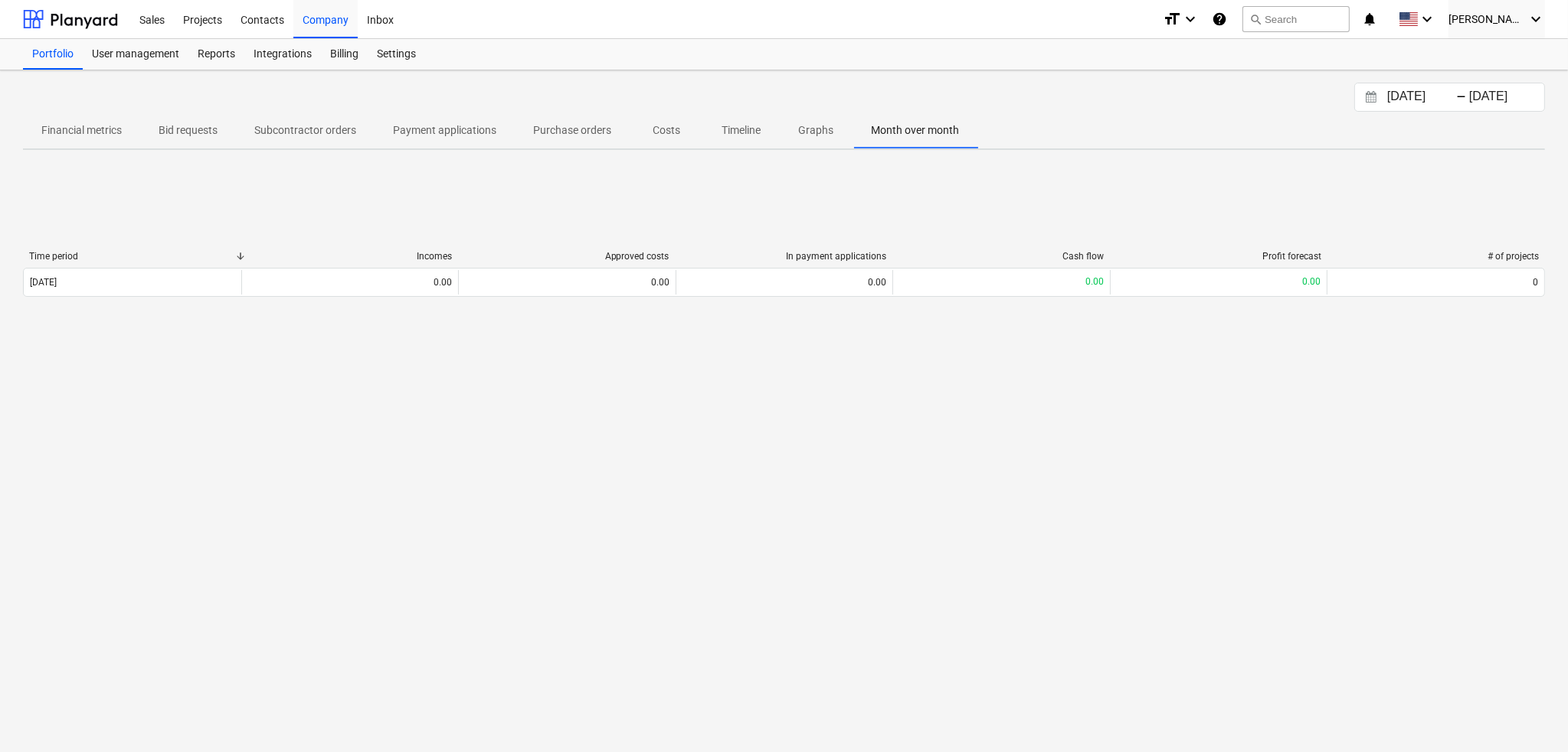
click at [754, 138] on span "Timeline" at bounding box center [741, 131] width 76 height 25
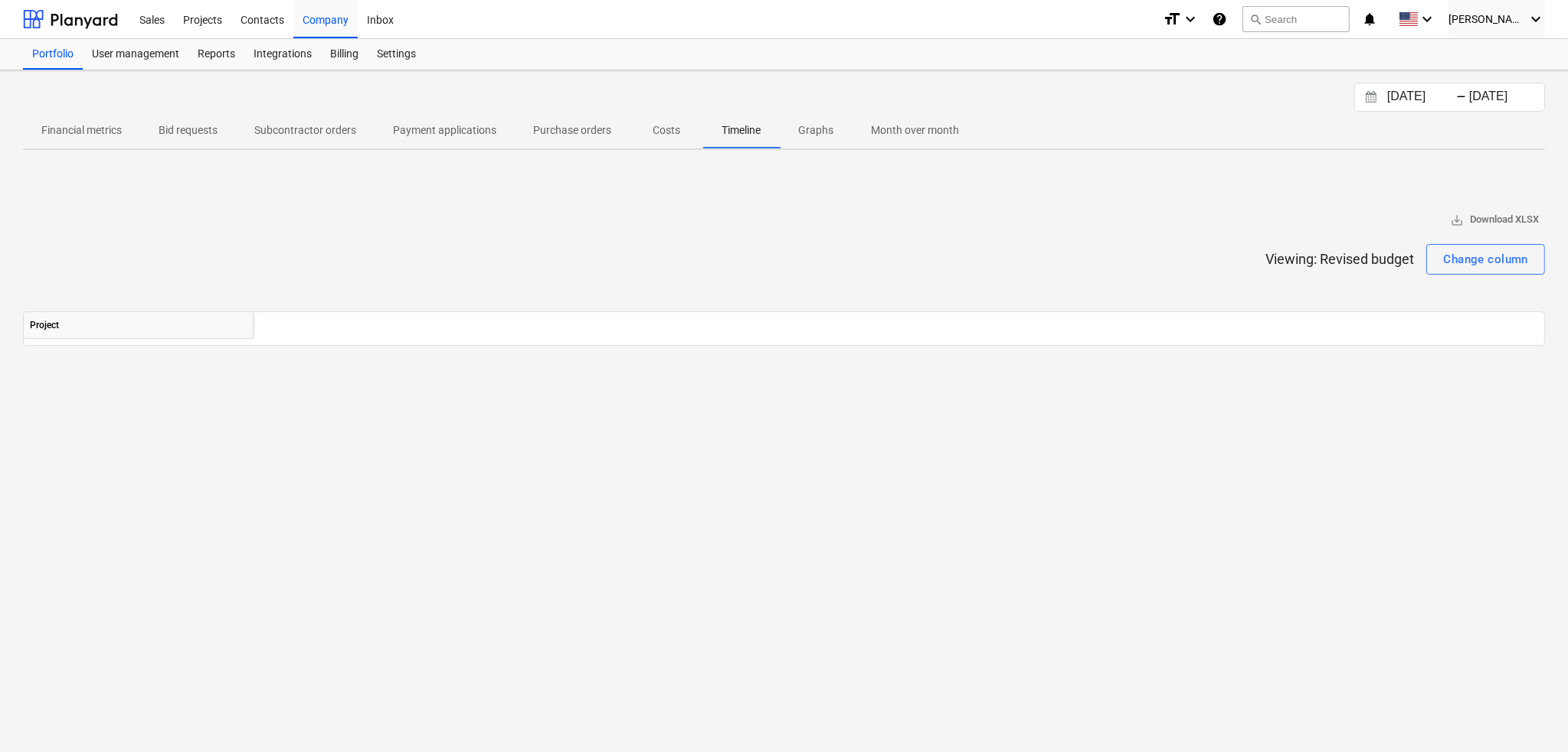
click at [635, 134] on span "Costs" at bounding box center [665, 131] width 73 height 25
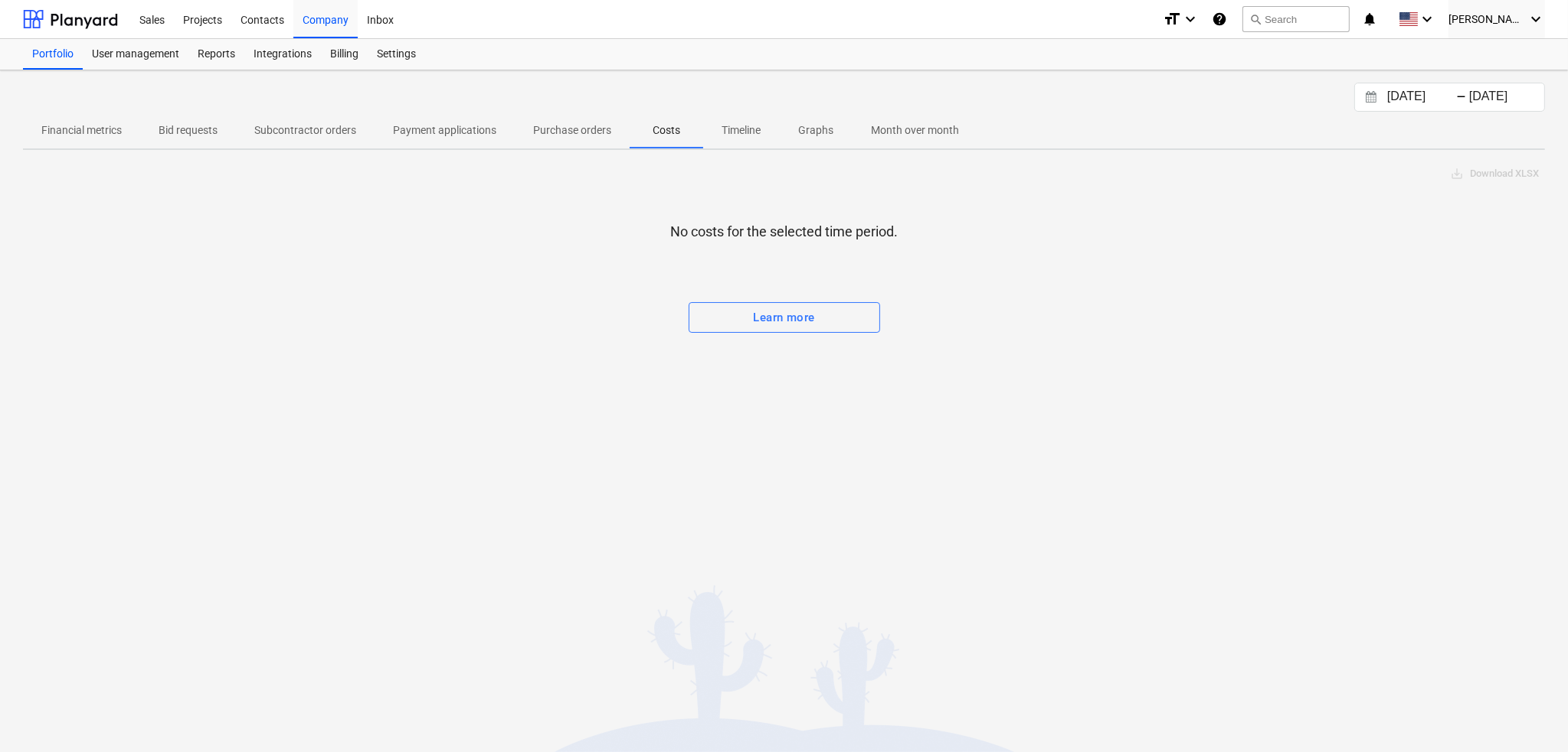
click at [557, 134] on p "Purchase orders" at bounding box center [572, 131] width 78 height 16
click at [453, 133] on p "Payment applications" at bounding box center [445, 131] width 103 height 16
click at [545, 124] on p "Purchase orders" at bounding box center [572, 131] width 78 height 16
drag, startPoint x: 802, startPoint y: 299, endPoint x: 803, endPoint y: 307, distance: 8.1
click at [802, 300] on div "No purchase orders for the selected time period. Learn more" at bounding box center [784, 289] width 1521 height 206
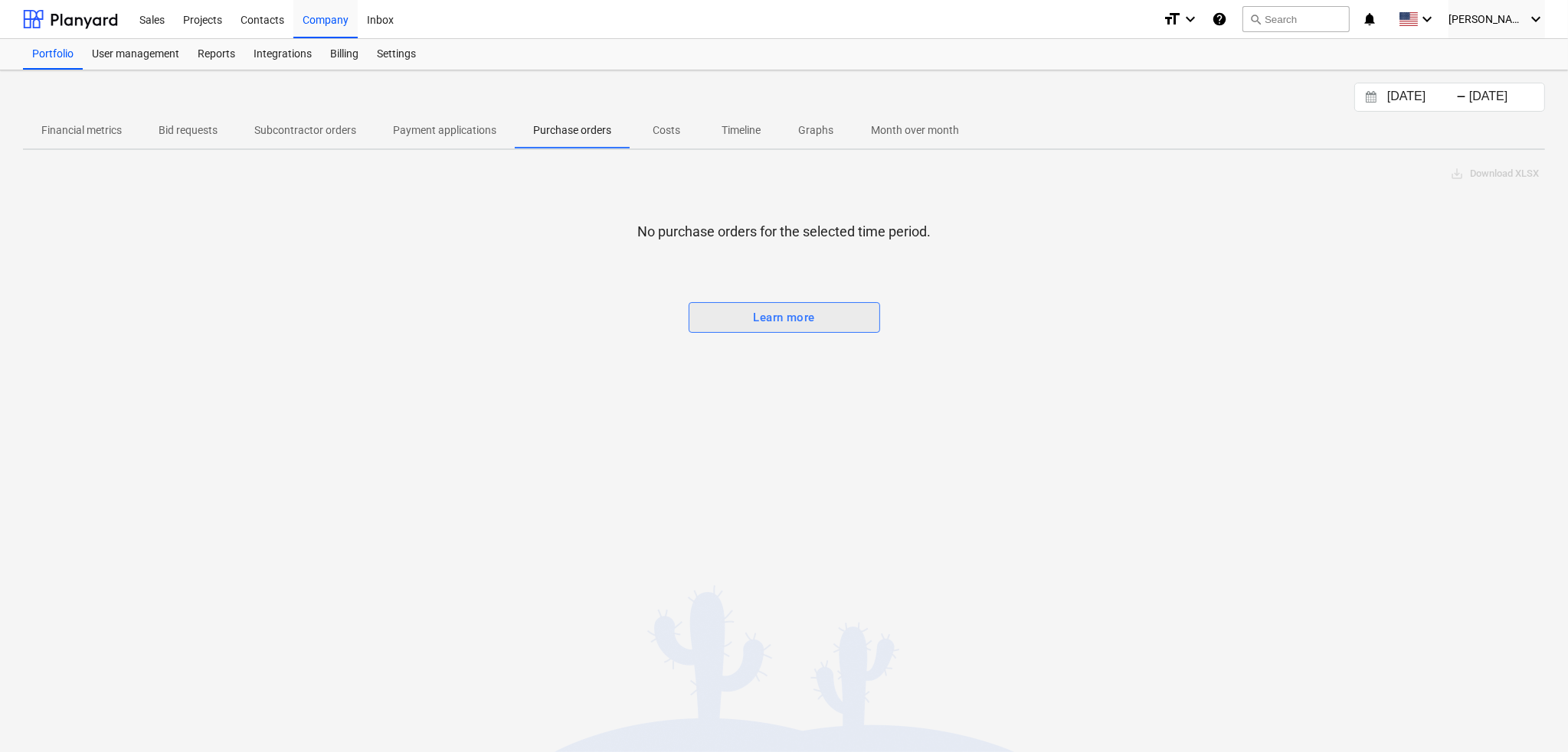
click at [809, 321] on div "Learn more" at bounding box center [783, 317] width 61 height 20
click at [468, 107] on div "[DATE] Press the down arrow key to interact with the calendar and select a date…" at bounding box center [784, 98] width 1521 height 29
click at [454, 134] on p "Payment applications" at bounding box center [445, 131] width 103 height 16
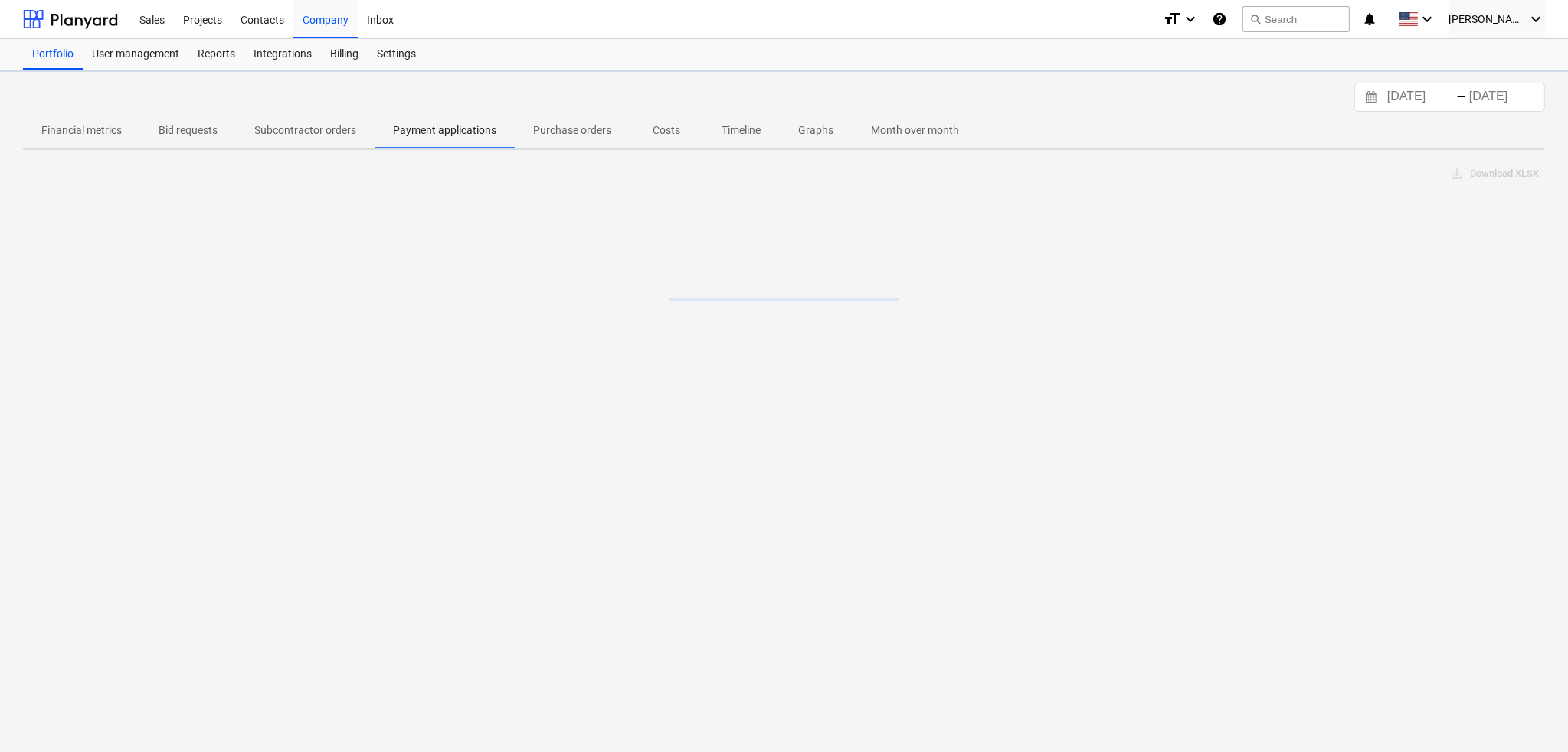
click at [343, 140] on span "Subcontractor orders" at bounding box center [305, 131] width 139 height 25
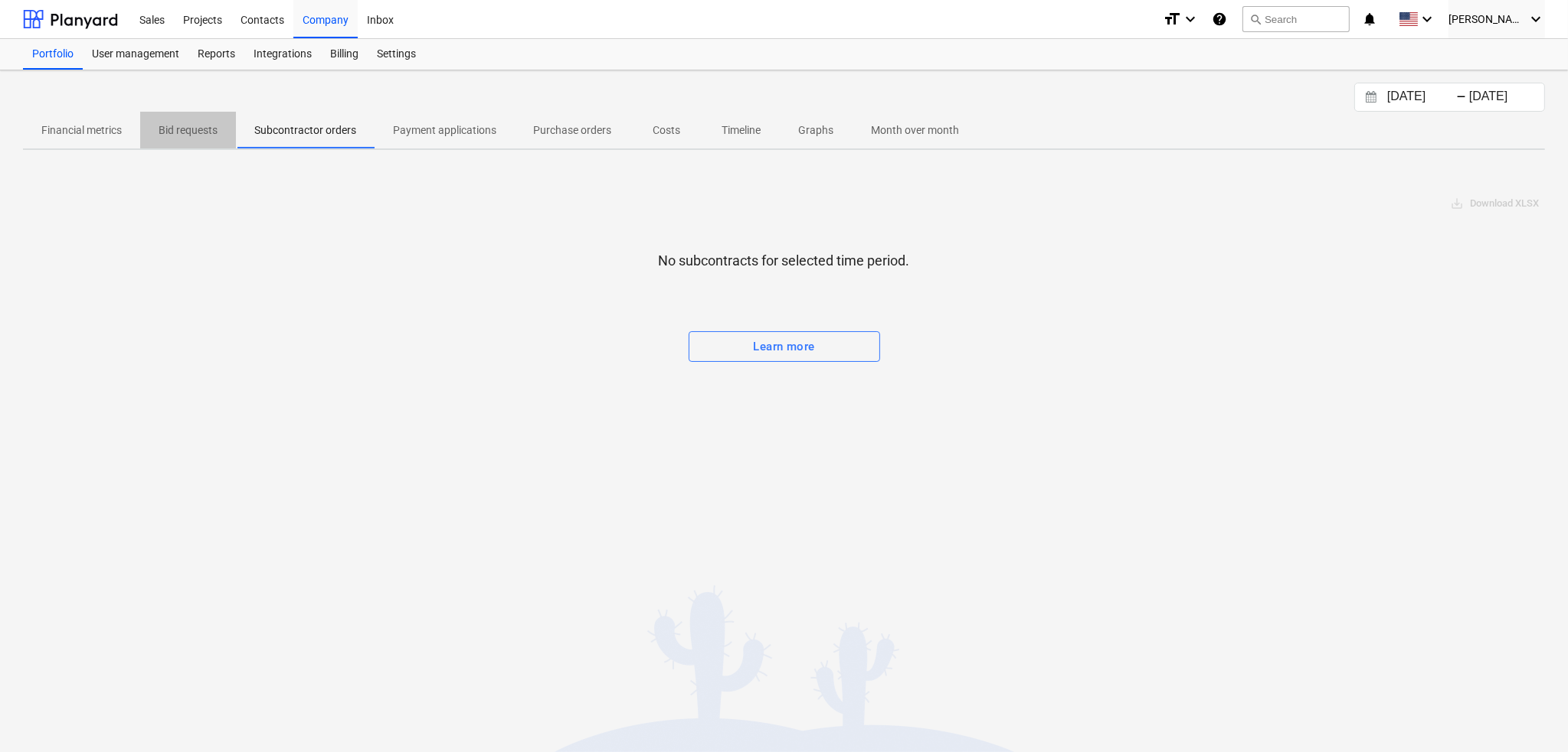
click at [154, 137] on span "Bid requests" at bounding box center [188, 131] width 96 height 25
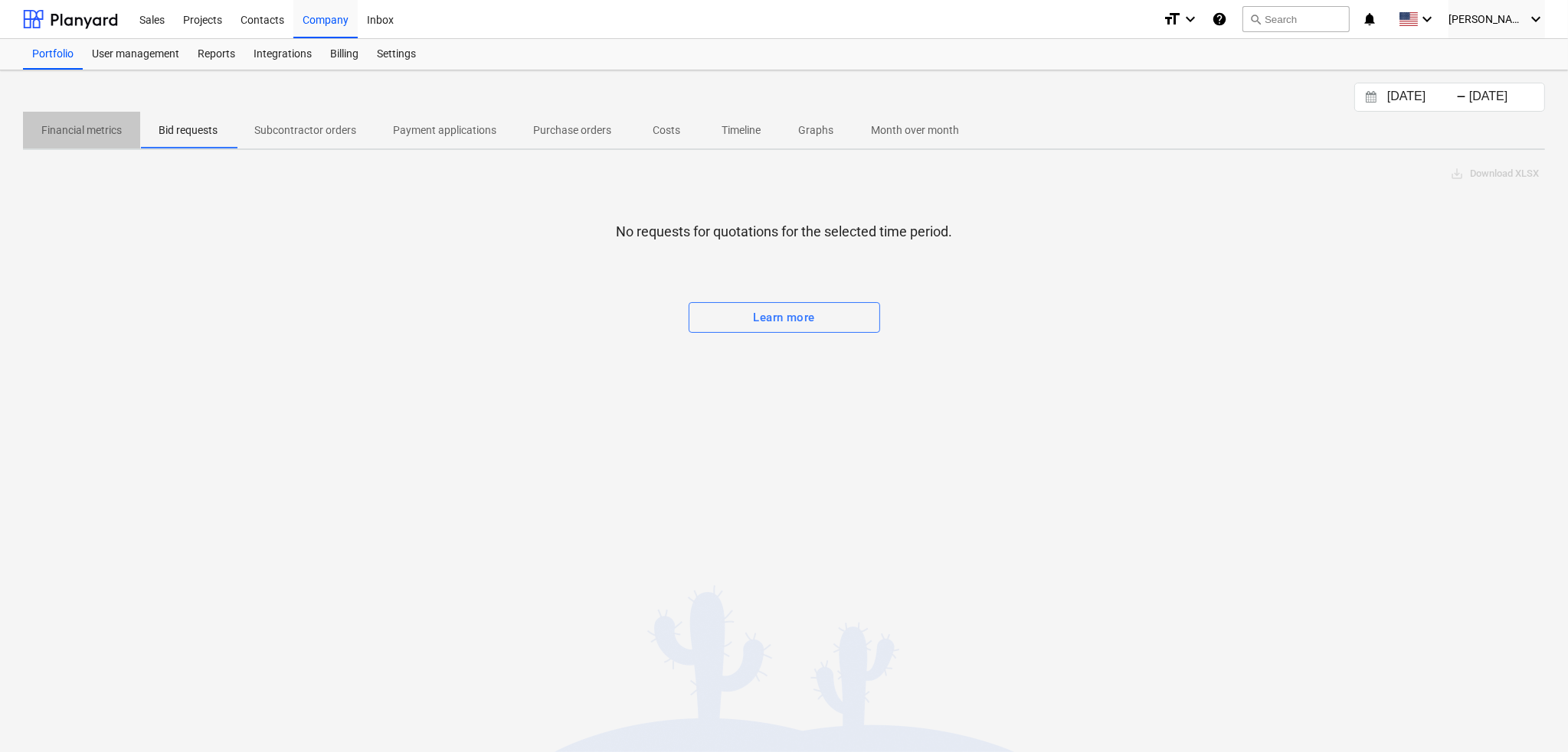
click at [82, 138] on span "Financial metrics" at bounding box center [82, 131] width 117 height 25
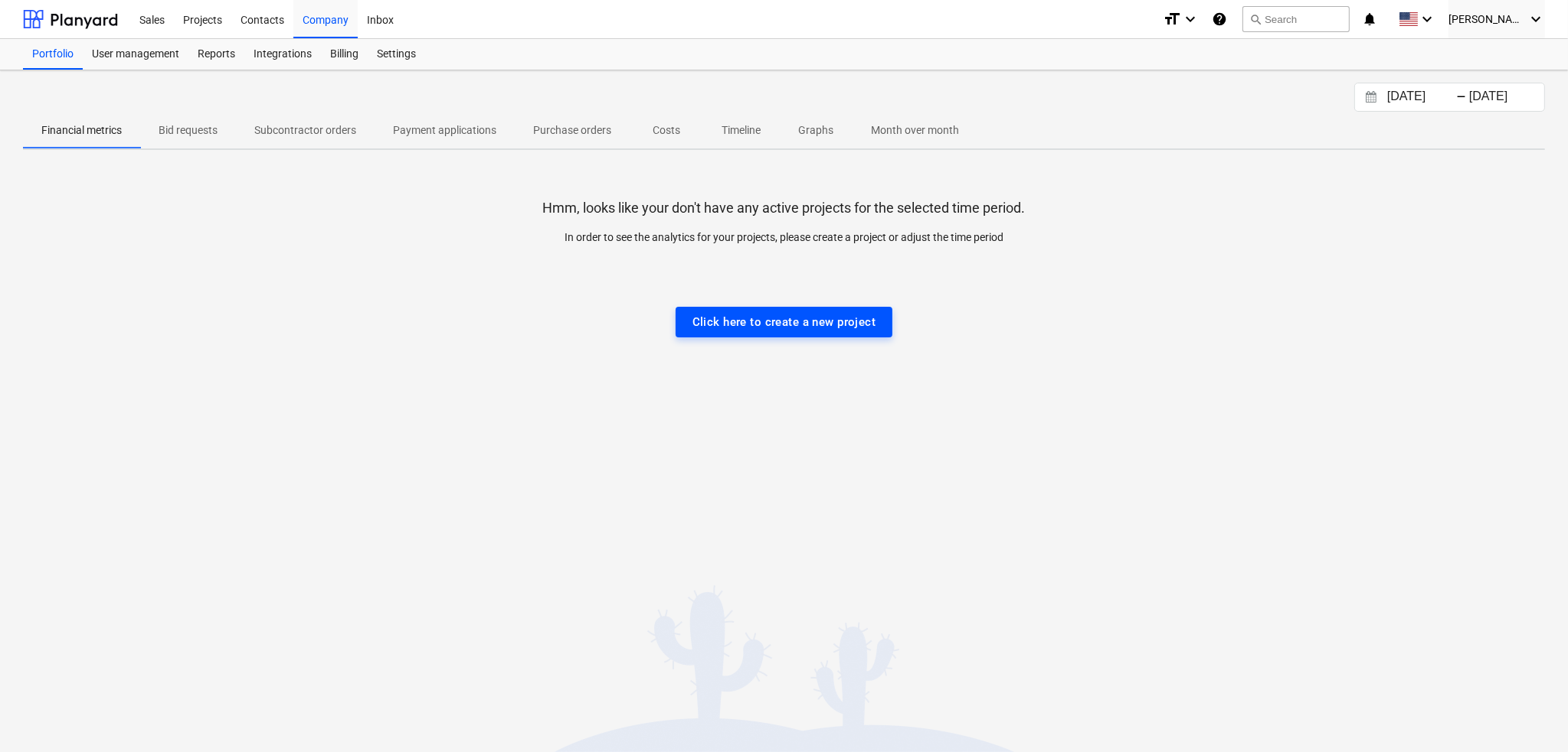
click at [825, 312] on div "Click here to create a new project" at bounding box center [784, 322] width 183 height 20
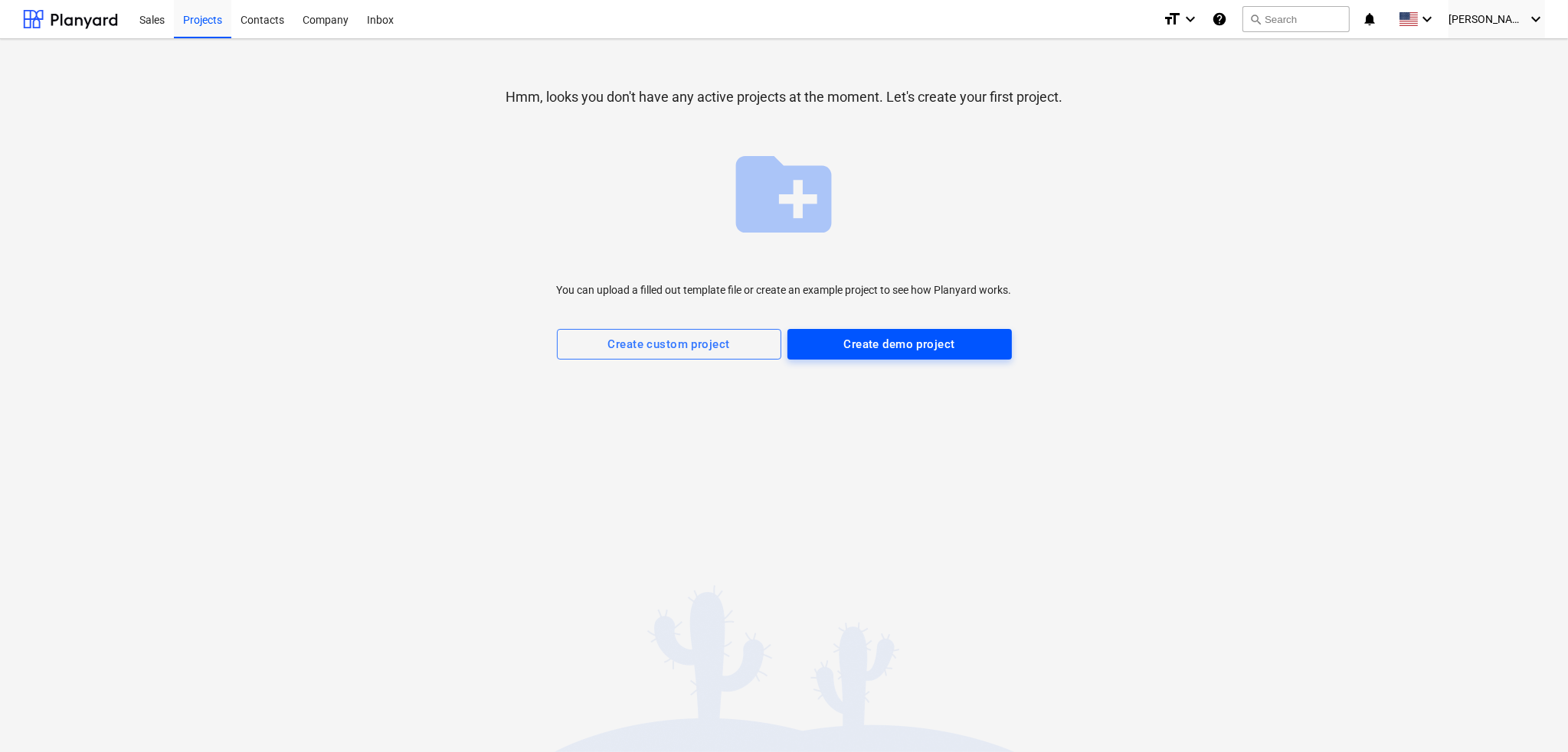
drag, startPoint x: 825, startPoint y: 342, endPoint x: 855, endPoint y: 347, distance: 30.4
click at [855, 347] on span "Create demo project" at bounding box center [899, 344] width 190 height 20
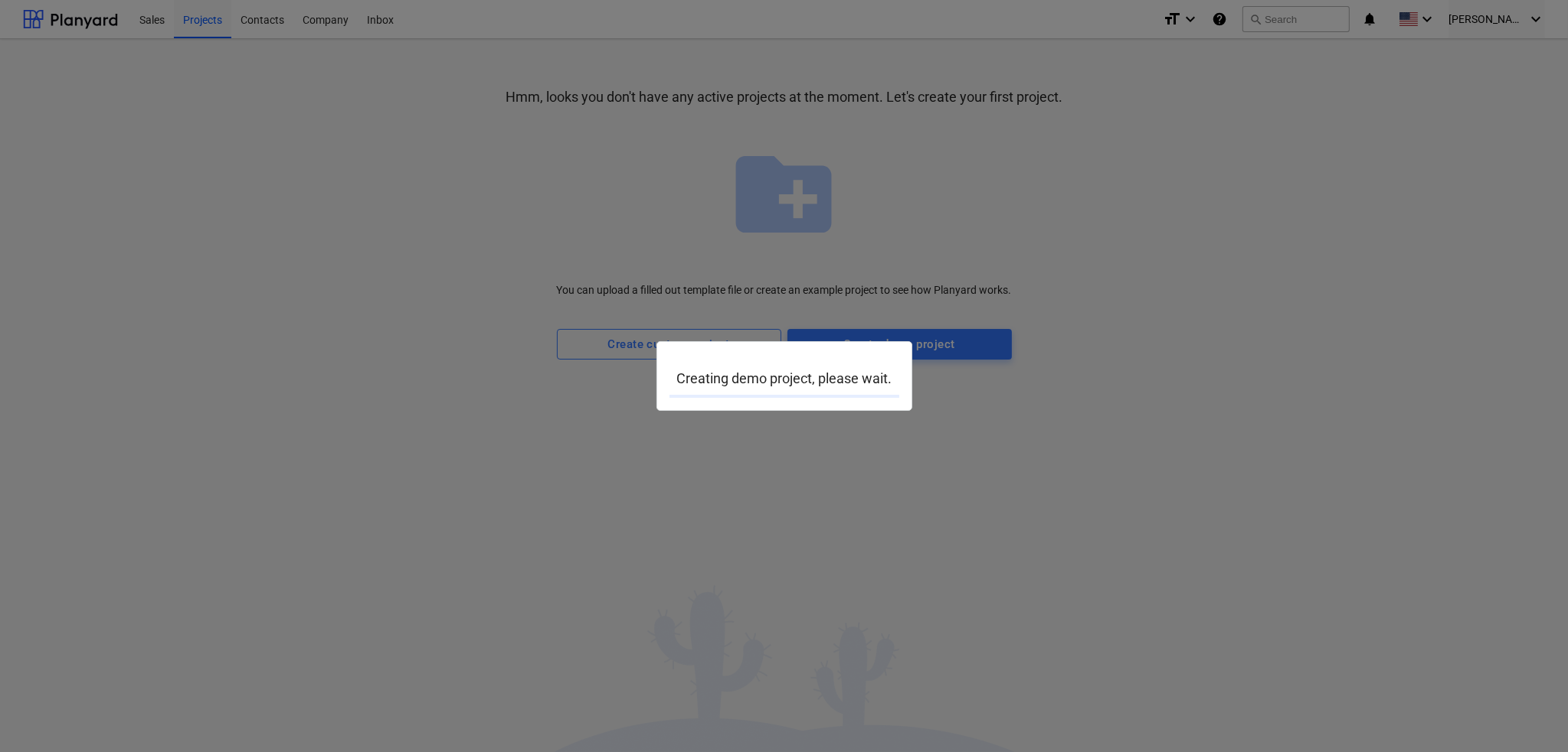
click at [44, 13] on div at bounding box center [784, 376] width 1568 height 752
